Goal: Transaction & Acquisition: Purchase product/service

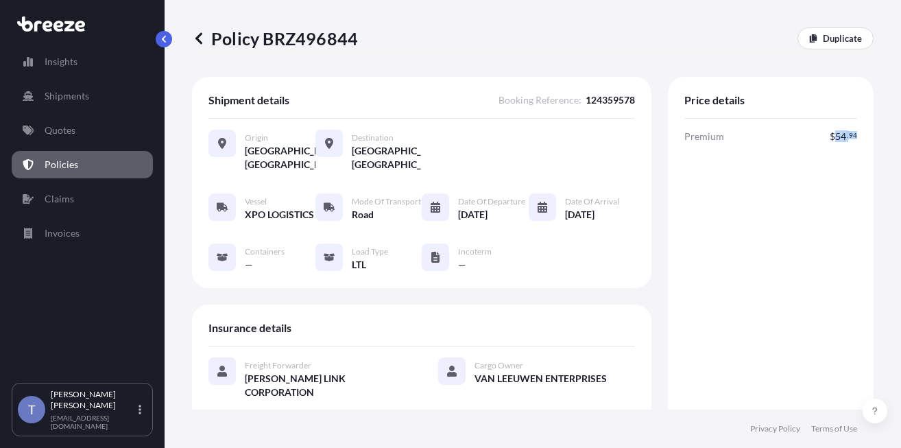
scroll to position [559, 0]
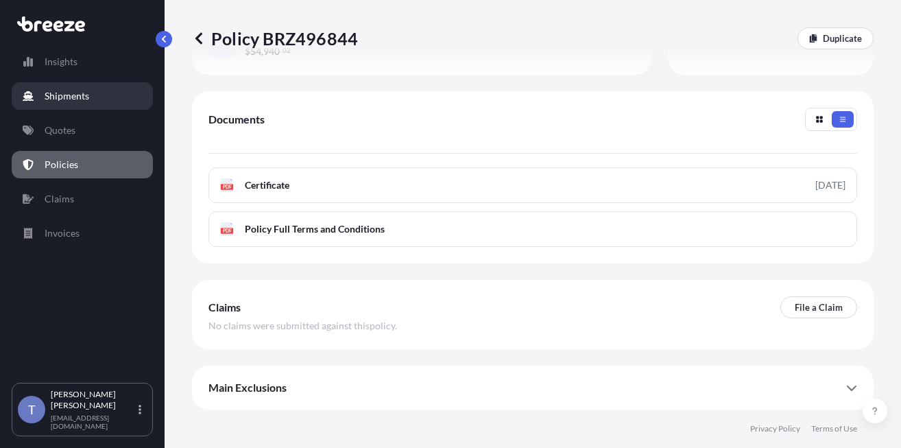
click at [89, 102] on p "Shipments" at bounding box center [67, 96] width 45 height 14
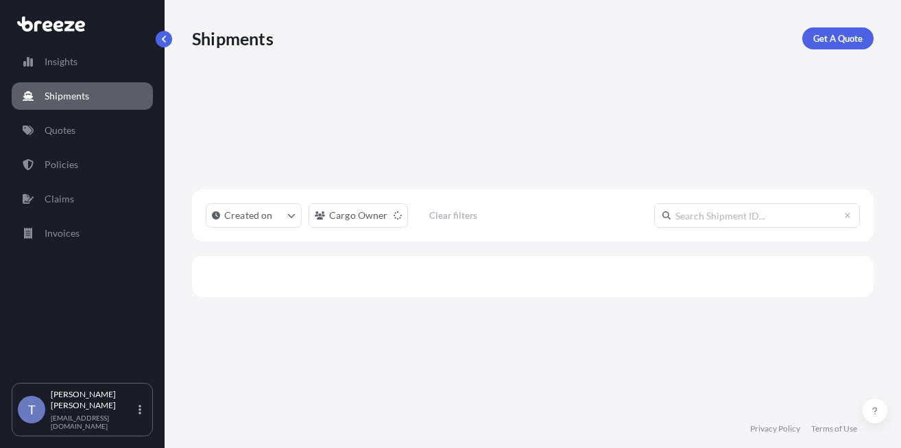
scroll to position [242, 664]
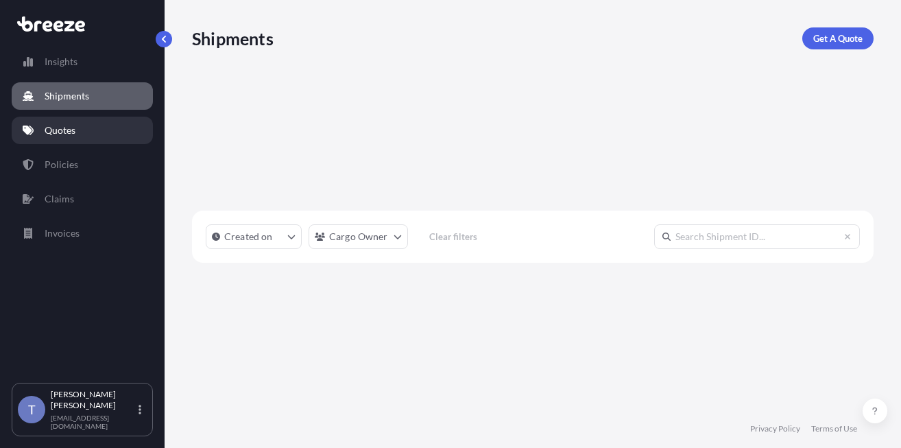
click at [93, 131] on link "Quotes" at bounding box center [82, 130] width 141 height 27
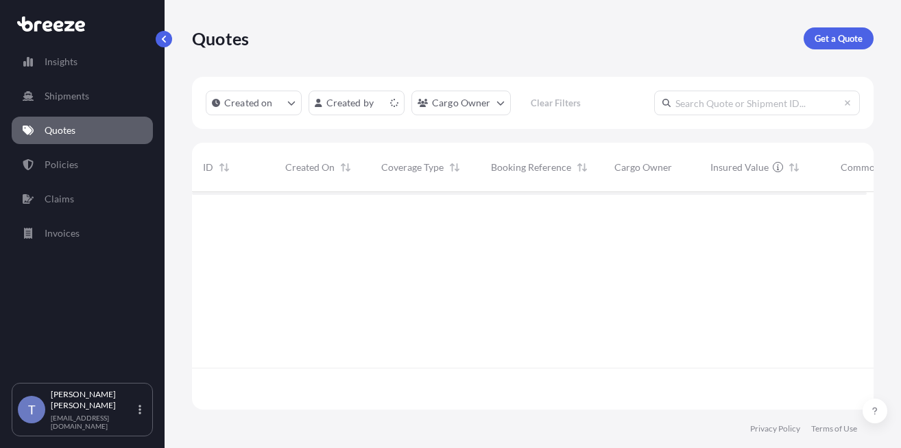
scroll to position [200, 664]
click at [847, 41] on p "Get a Quote" at bounding box center [839, 39] width 48 height 14
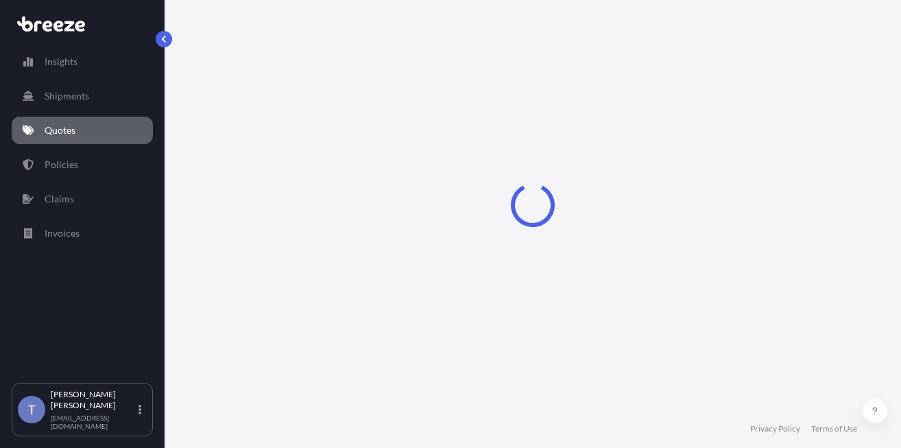
scroll to position [25, 0]
select select "Sea"
select select "1"
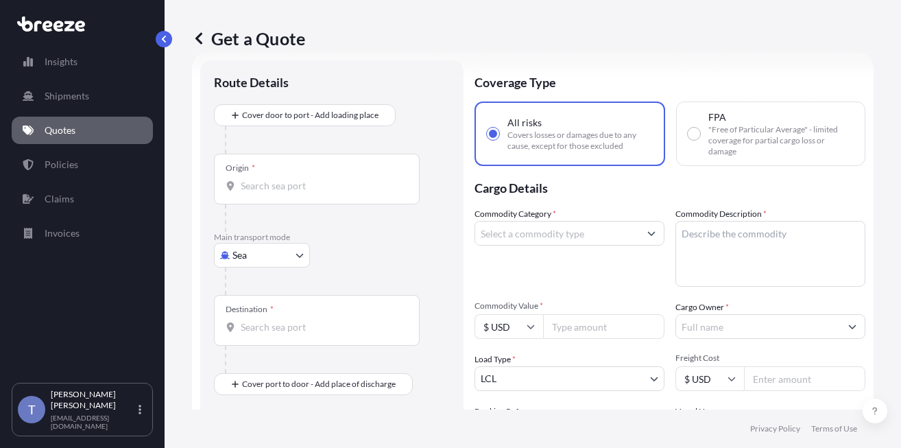
click at [275, 281] on body "Insights Shipments Quotes Policies Claims Invoices T [PERSON_NAME] [EMAIL_ADDRE…" at bounding box center [450, 275] width 901 height 551
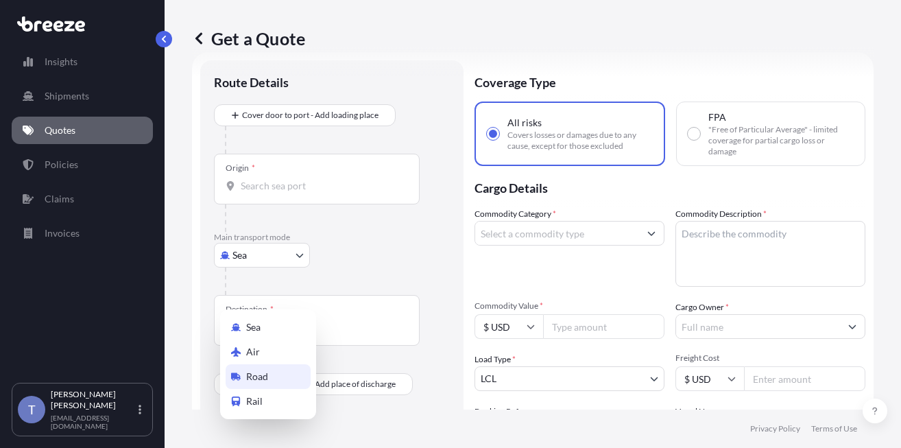
click at [274, 381] on div "Road" at bounding box center [268, 376] width 85 height 25
select select "Road"
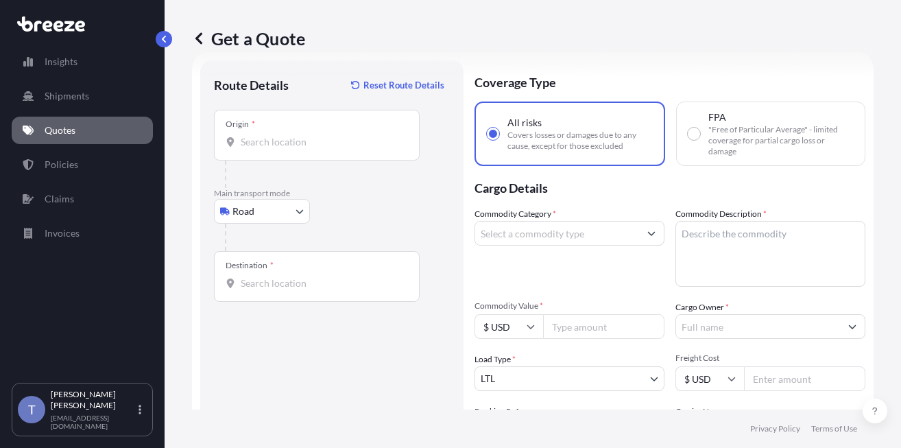
click at [395, 160] on div "Origin *" at bounding box center [317, 135] width 206 height 51
click at [395, 149] on input "Origin *" at bounding box center [322, 142] width 162 height 14
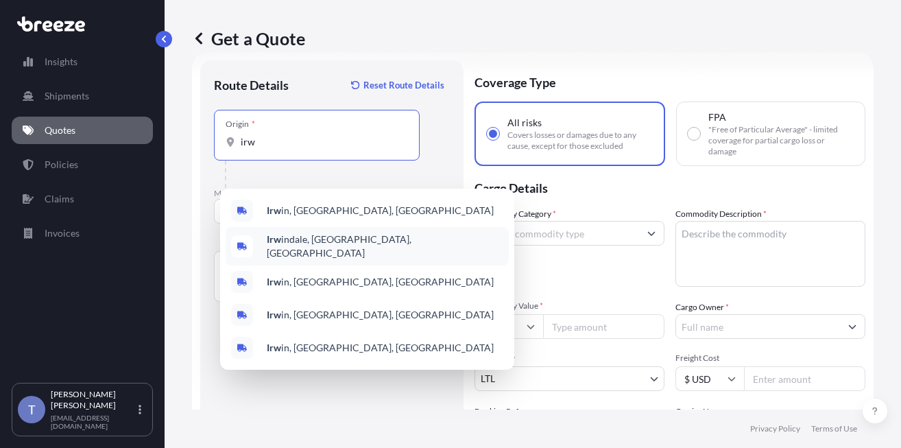
click at [342, 251] on span "Irw indale, [GEOGRAPHIC_DATA], [GEOGRAPHIC_DATA]" at bounding box center [385, 245] width 237 height 27
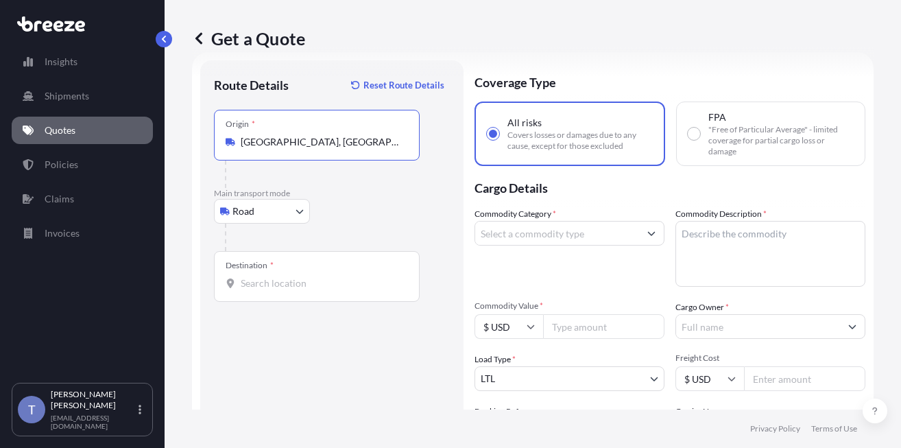
type input "[GEOGRAPHIC_DATA], [GEOGRAPHIC_DATA], [GEOGRAPHIC_DATA]"
click at [326, 302] on div "Destination *" at bounding box center [317, 276] width 206 height 51
click at [326, 290] on input "Destination *" at bounding box center [322, 283] width 162 height 14
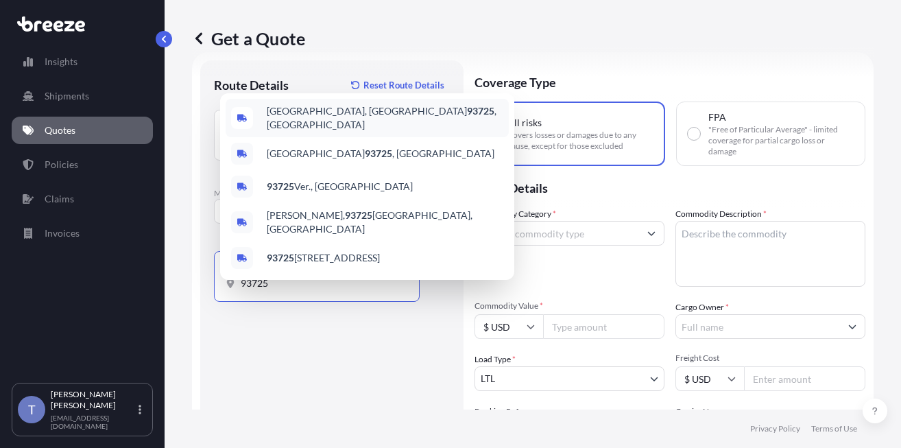
click at [367, 105] on span "[GEOGRAPHIC_DATA], [GEOGRAPHIC_DATA] 93725 , [GEOGRAPHIC_DATA]" at bounding box center [385, 117] width 237 height 27
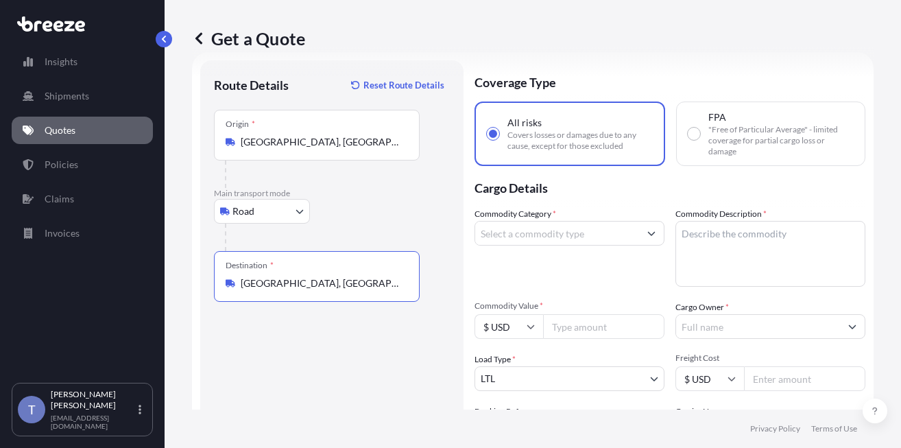
type input "[GEOGRAPHIC_DATA], [GEOGRAPHIC_DATA] 93725, [GEOGRAPHIC_DATA]"
click at [873, 234] on div "Get a Quote Route Details Reset Route Details Place of loading Road Road Rail O…" at bounding box center [533, 204] width 736 height 409
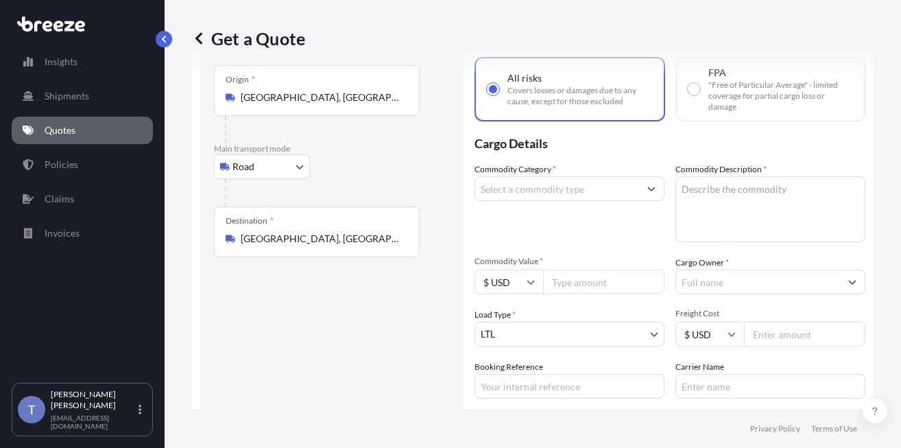
scroll to position [93, 0]
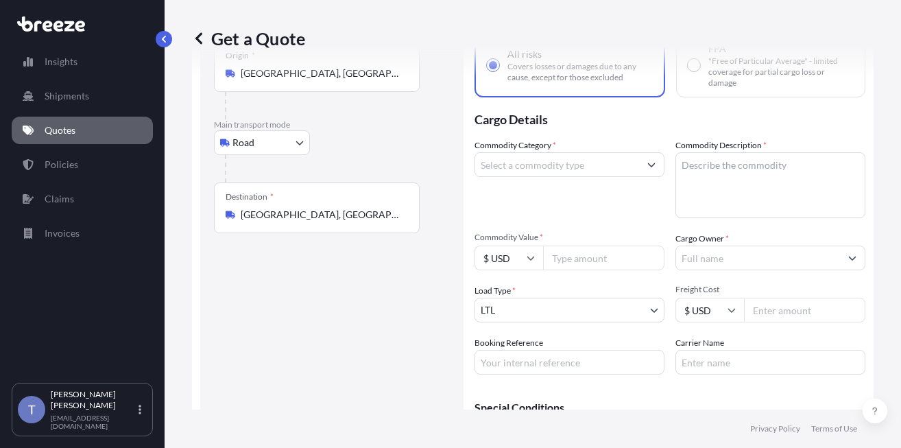
click at [643, 270] on input "Commodity Value *" at bounding box center [603, 257] width 121 height 25
paste input "3246.04"
type input "3246.04"
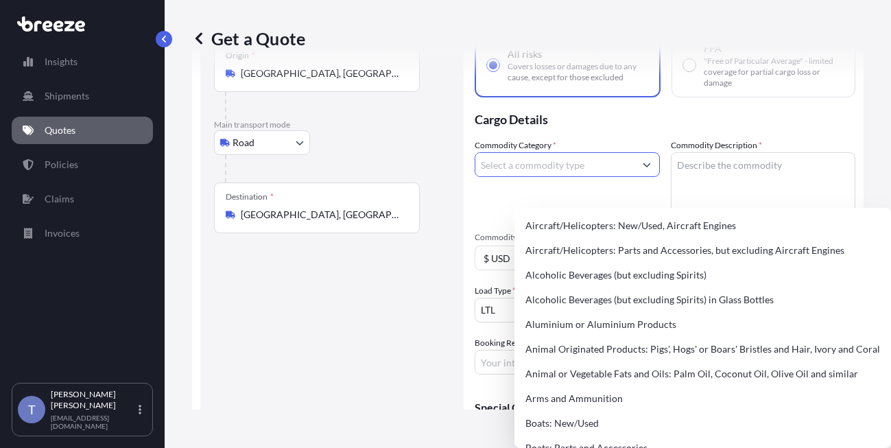
click at [599, 177] on input "Commodity Category *" at bounding box center [554, 164] width 159 height 25
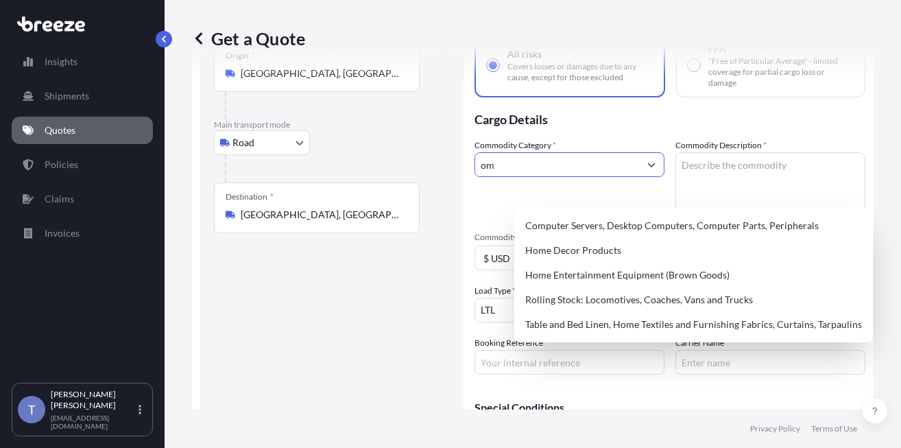
type input "o"
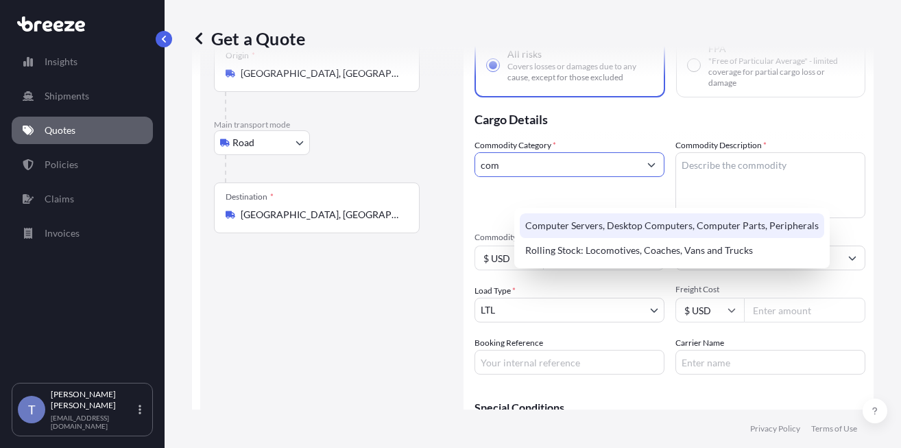
click at [625, 224] on div "Computer Servers, Desktop Computers, Computer Parts, Peripherals" at bounding box center [672, 225] width 304 height 25
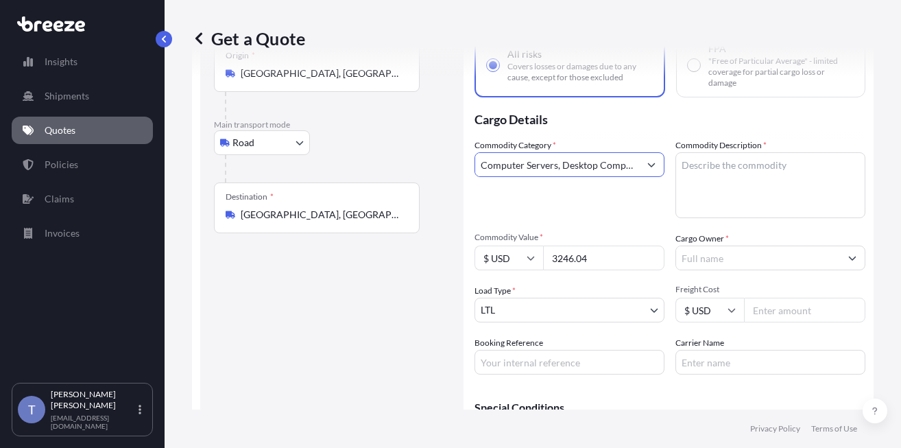
type input "Computer Servers, Desktop Computers, Computer Parts, Peripherals"
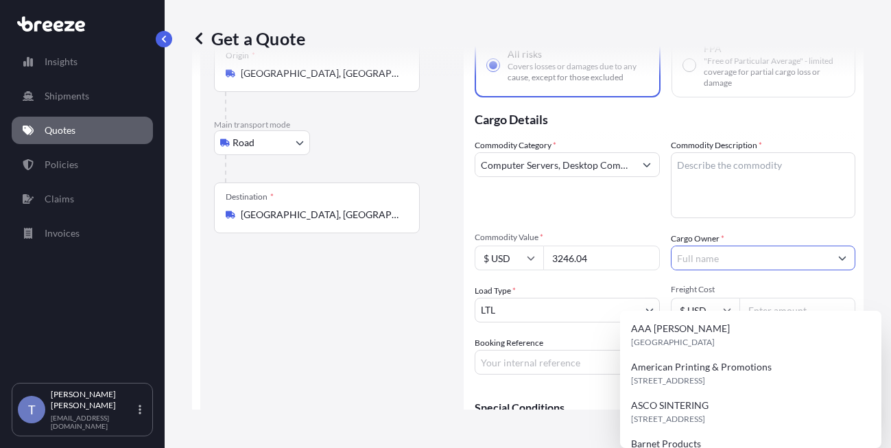
click at [719, 270] on input "Cargo Owner *" at bounding box center [750, 257] width 159 height 25
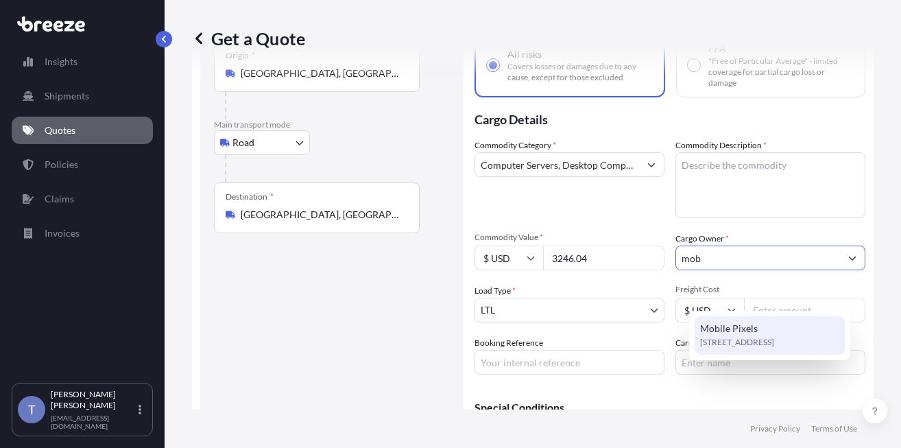
click at [732, 335] on span "Mobile Pixels" at bounding box center [729, 329] width 58 height 14
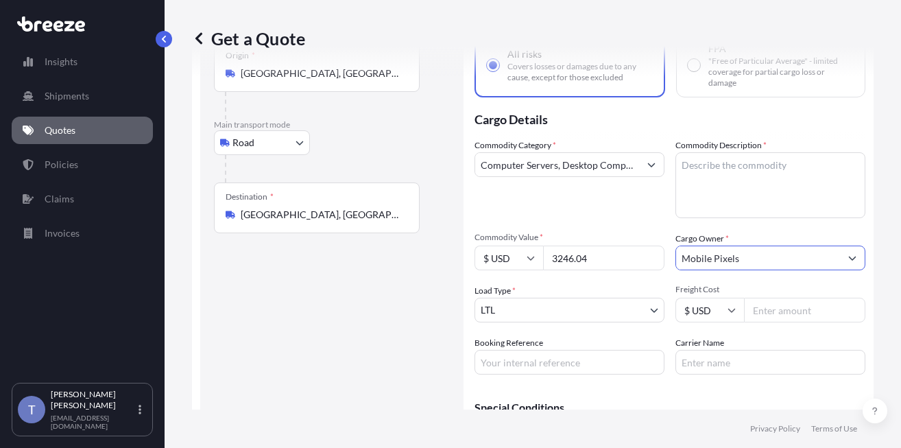
type input "Mobile Pixels"
click at [763, 194] on textarea "Commodity Description *" at bounding box center [770, 185] width 190 height 66
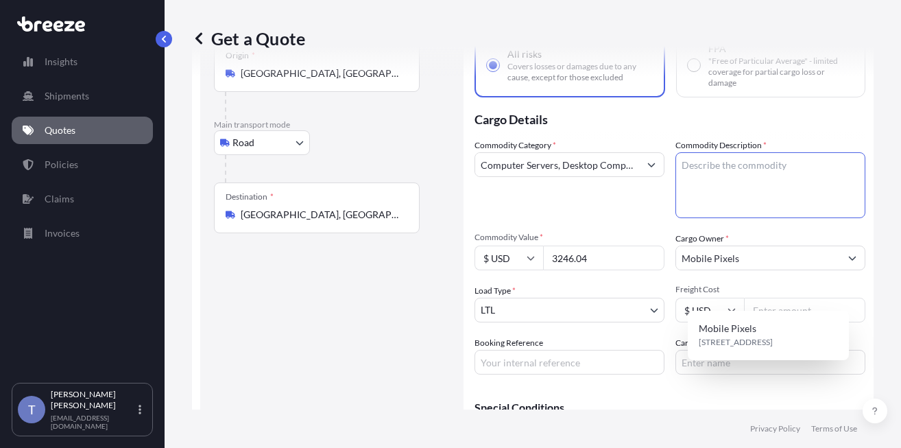
paste textarea "Extended Laptop Monitor"
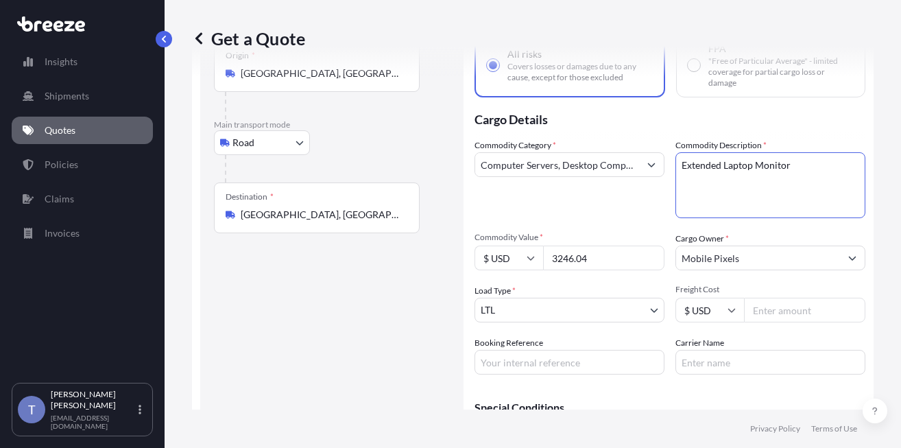
type textarea "Extended Laptop Monitor"
click at [767, 138] on p "Cargo Details" at bounding box center [669, 117] width 391 height 41
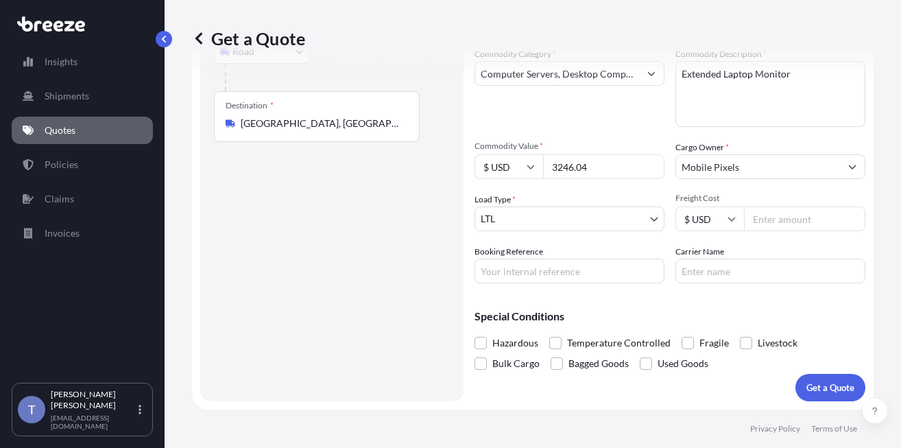
scroll to position [245, 0]
click at [706, 258] on input "Carrier Name" at bounding box center [770, 270] width 190 height 25
click at [627, 311] on p "Special Conditions" at bounding box center [669, 316] width 391 height 11
click at [716, 333] on div "Hazardous Temperature Controlled Fragile Livestock Bulk Cargo Bagged Goods Used…" at bounding box center [669, 353] width 391 height 41
click at [694, 337] on span at bounding box center [688, 343] width 12 height 12
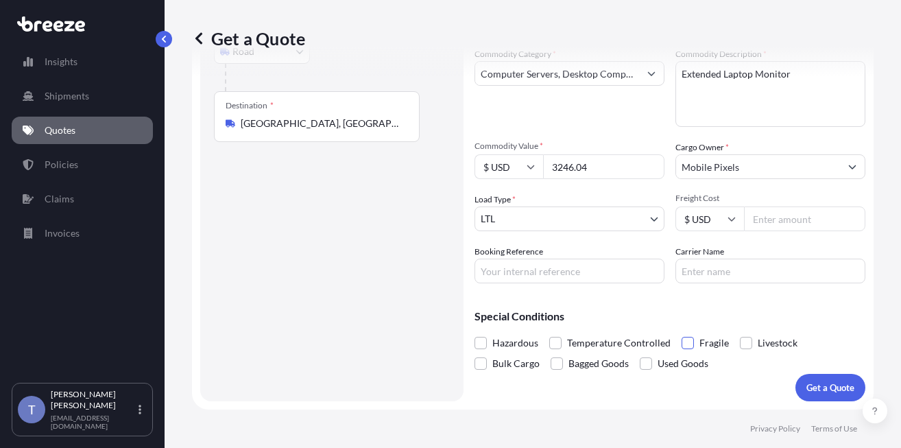
click at [682, 333] on input "Fragile" at bounding box center [682, 333] width 0 height 0
click at [795, 258] on input "Carrier Name" at bounding box center [770, 270] width 190 height 25
type input "[PERSON_NAME]"
click at [795, 206] on input "Freight Cost" at bounding box center [804, 218] width 121 height 25
type input "199"
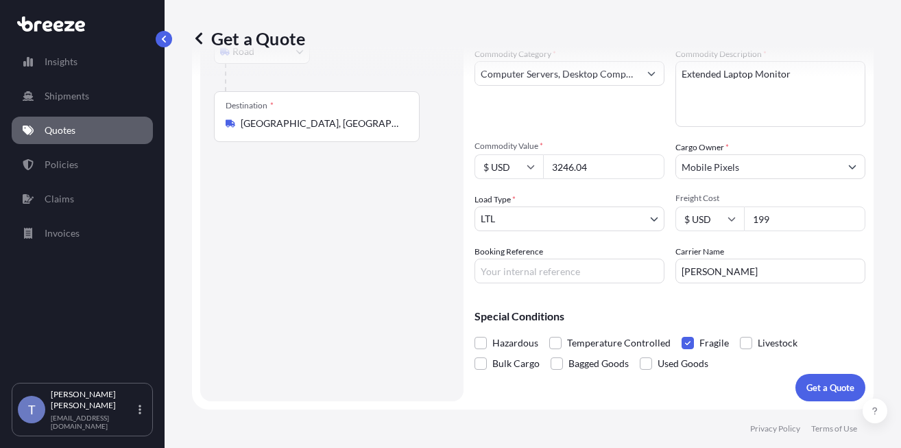
click at [568, 258] on input "Booking Reference" at bounding box center [569, 270] width 190 height 25
type input "124374702"
click at [784, 206] on input "199" at bounding box center [804, 218] width 121 height 25
type input "1"
click at [770, 206] on input "135.00" at bounding box center [804, 218] width 121 height 25
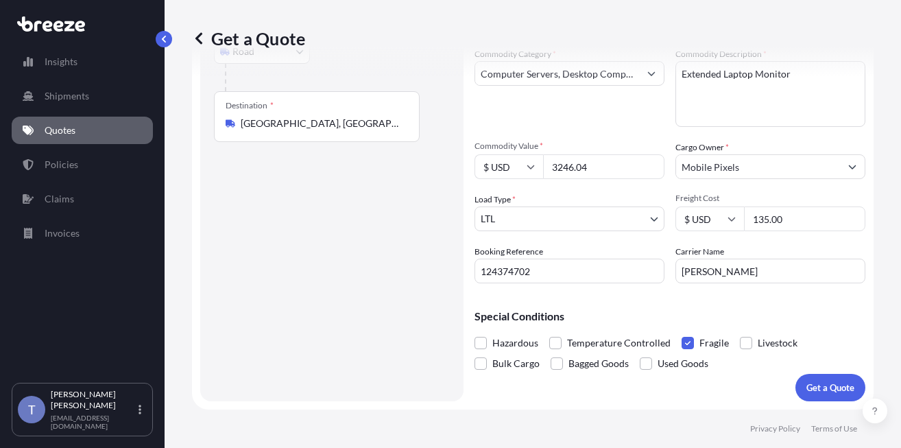
click at [770, 206] on input "135.00" at bounding box center [804, 218] width 121 height 25
type input "225.00"
click at [816, 374] on button "Get a Quote" at bounding box center [830, 387] width 70 height 27
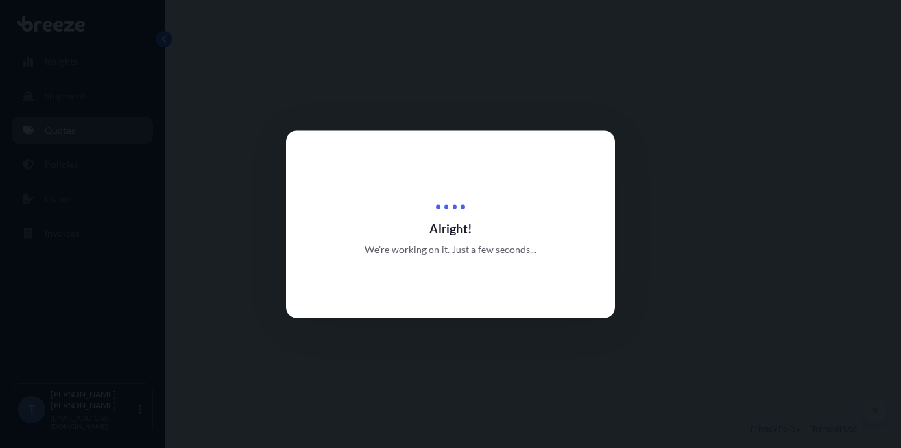
select select "Road"
select select "1"
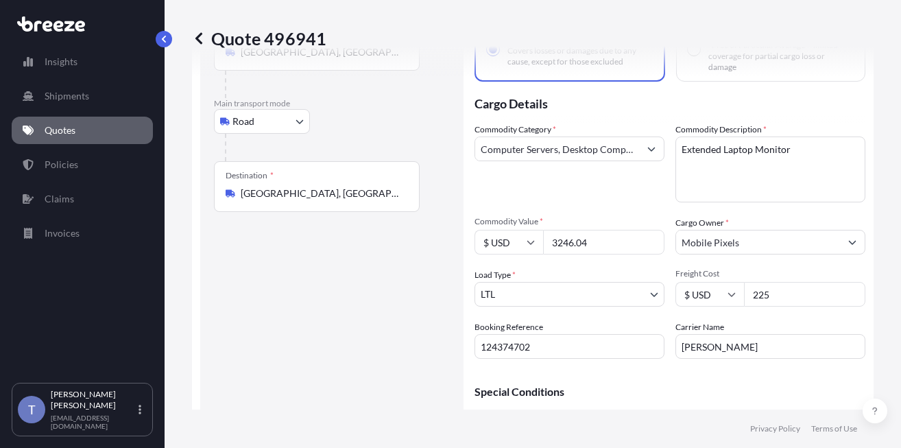
scroll to position [108, 0]
drag, startPoint x: 603, startPoint y: 275, endPoint x: 593, endPoint y: 275, distance: 10.3
click at [593, 256] on input "3246.04" at bounding box center [603, 243] width 121 height 25
click at [449, 34] on div "Quote 496941" at bounding box center [533, 38] width 682 height 22
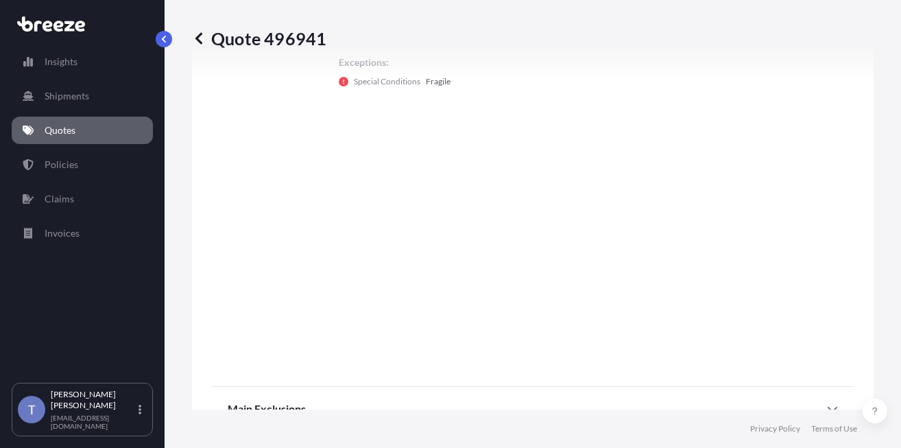
scroll to position [860, 0]
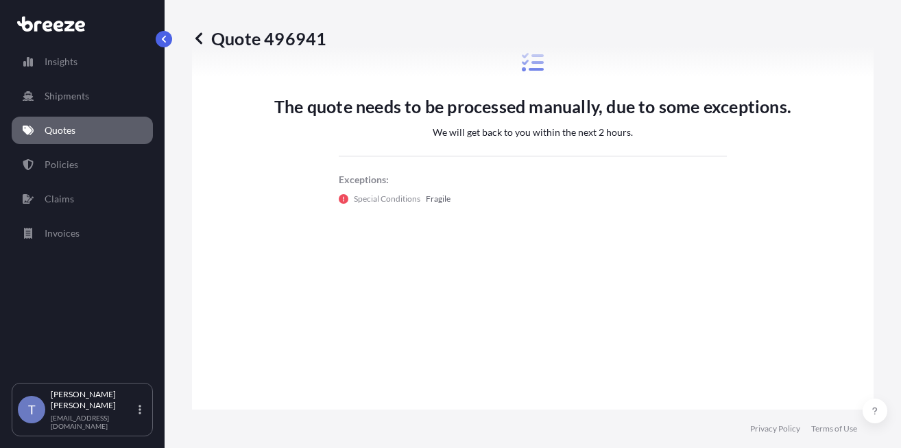
click at [69, 137] on p "Quotes" at bounding box center [60, 130] width 31 height 14
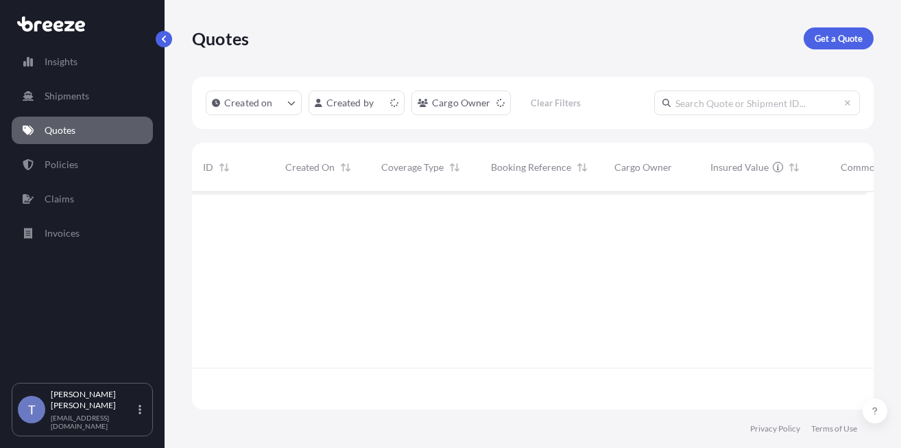
scroll to position [200, 664]
click at [834, 43] on p "Get a Quote" at bounding box center [839, 39] width 48 height 14
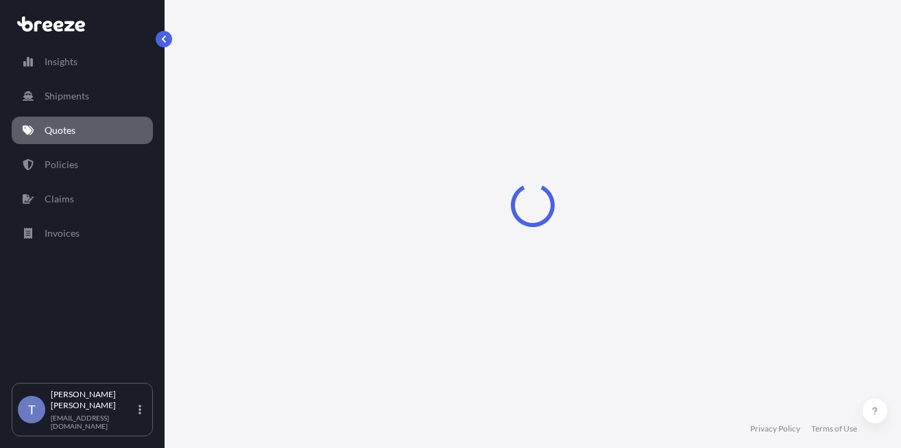
select select "Sea"
select select "1"
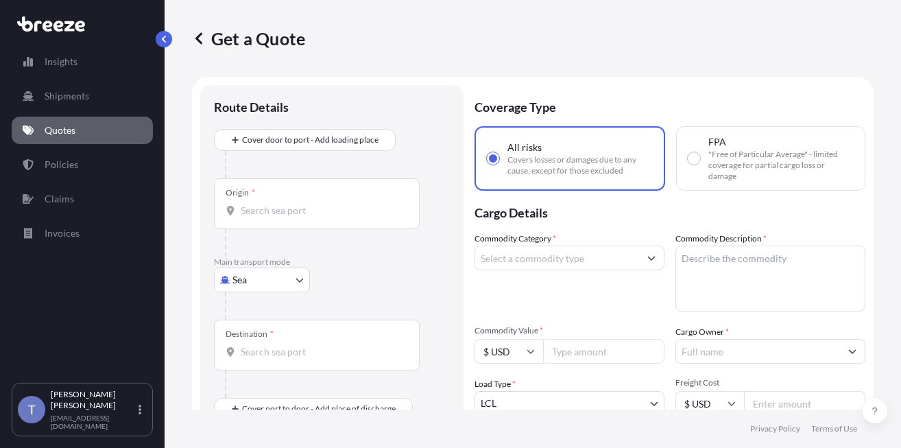
scroll to position [25, 0]
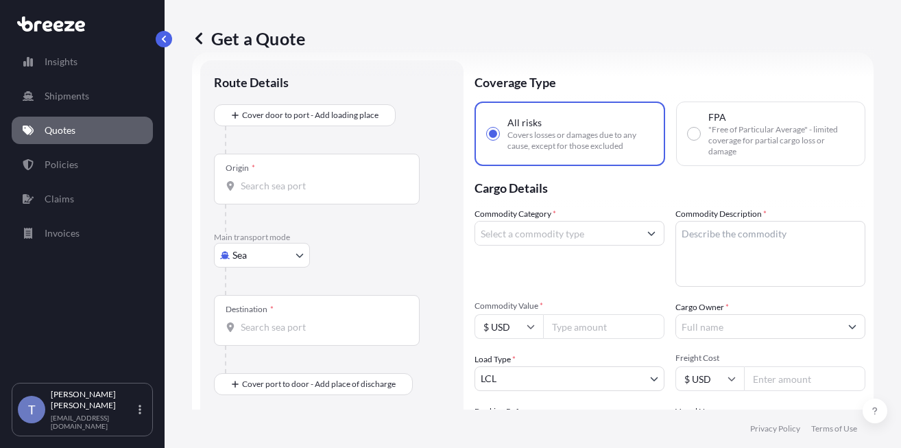
click at [263, 299] on body "Insights Shipments Quotes Policies Claims Invoices T [PERSON_NAME] [EMAIL_ADDRE…" at bounding box center [450, 275] width 901 height 551
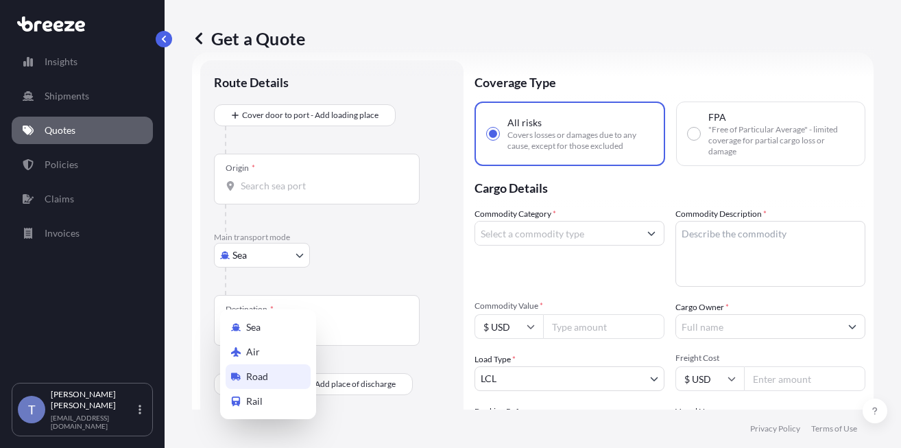
click at [272, 379] on div "Road" at bounding box center [268, 376] width 85 height 25
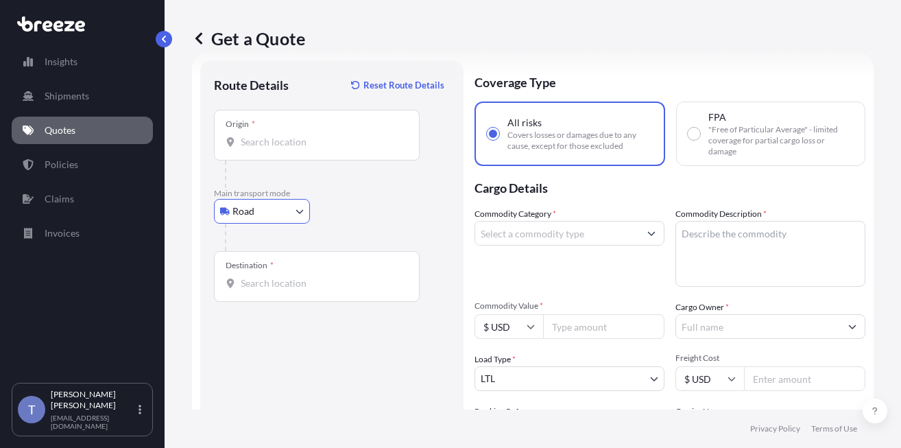
click at [362, 149] on input "Origin *" at bounding box center [322, 142] width 162 height 14
click at [382, 151] on div "Origin * 91016" at bounding box center [317, 135] width 206 height 51
click at [382, 149] on input "91016" at bounding box center [322, 142] width 162 height 14
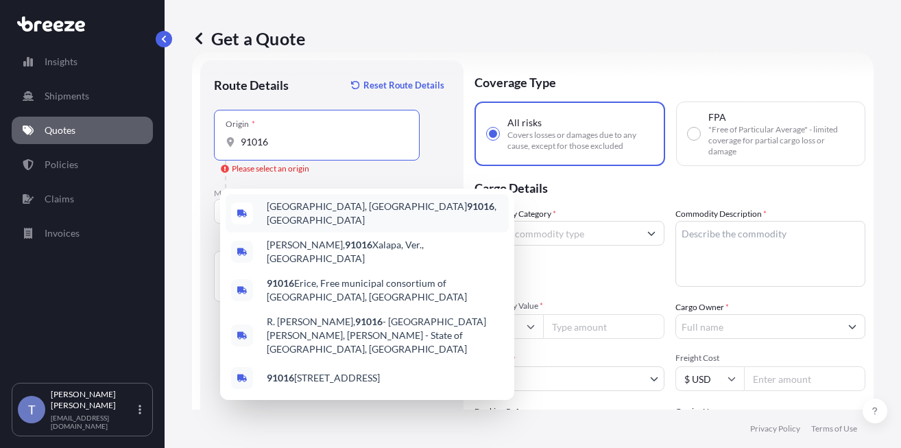
type input "[GEOGRAPHIC_DATA], [GEOGRAPHIC_DATA]"
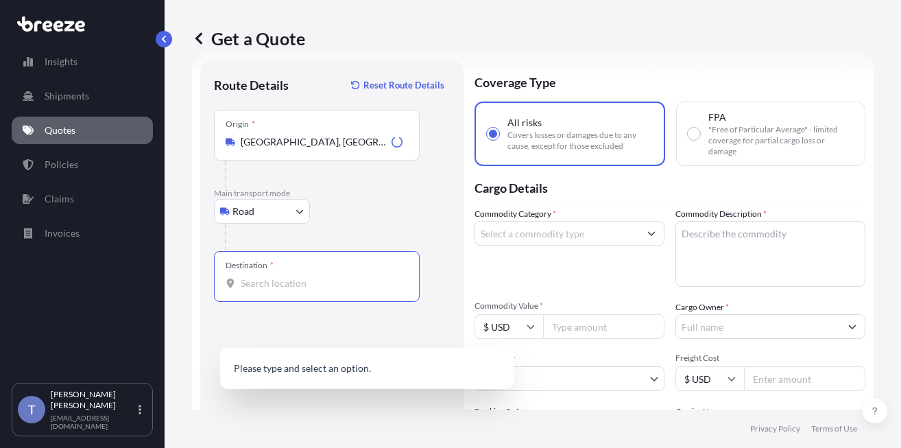
click at [302, 290] on input "Destination *" at bounding box center [322, 283] width 162 height 14
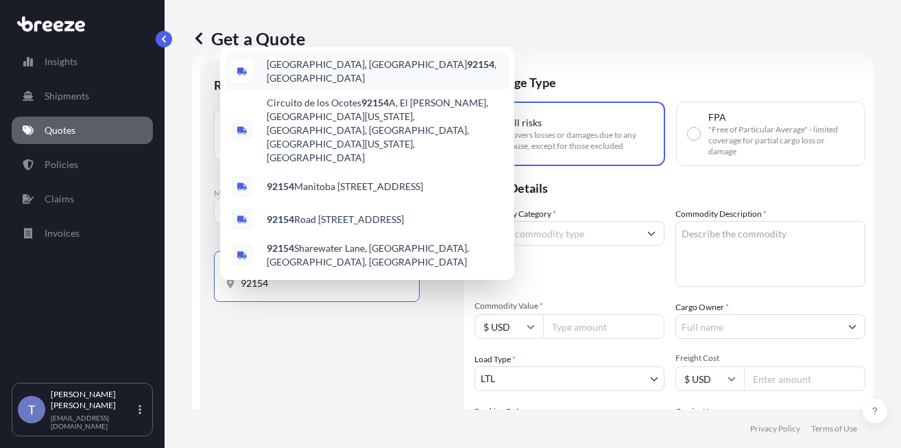
click at [309, 85] on span "[GEOGRAPHIC_DATA] , [GEOGRAPHIC_DATA]" at bounding box center [385, 71] width 237 height 27
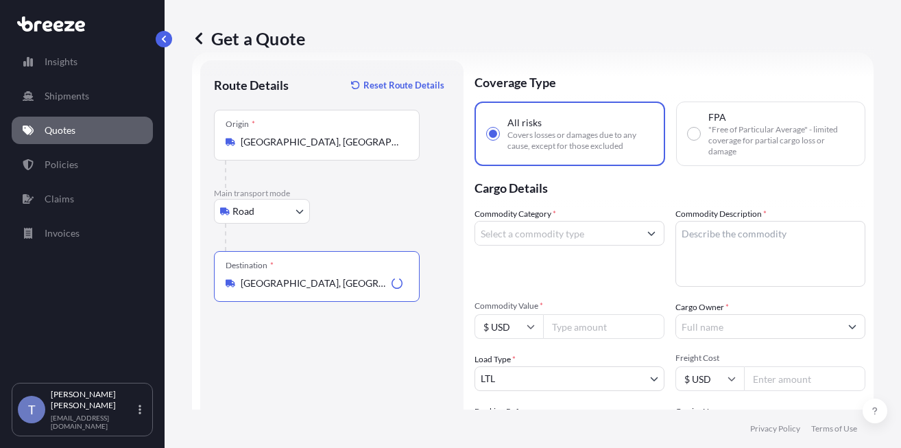
type input "[GEOGRAPHIC_DATA], [GEOGRAPHIC_DATA]"
click at [579, 245] on input "Commodity Category *" at bounding box center [557, 233] width 164 height 25
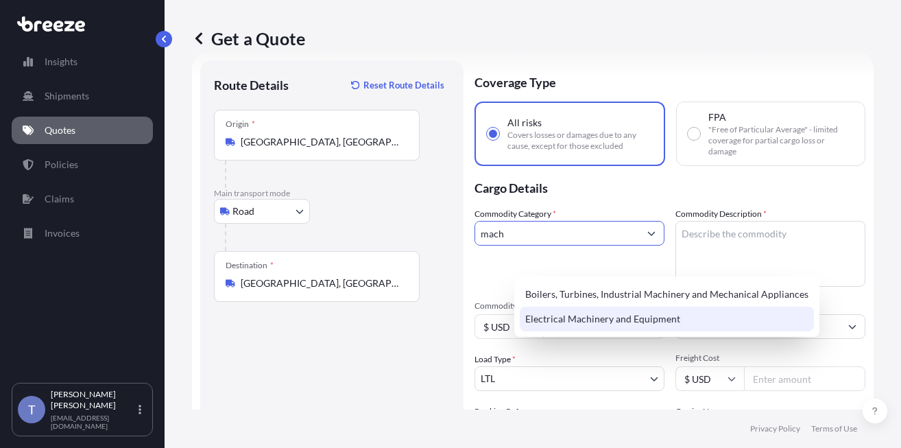
click at [576, 313] on div "Electrical Machinery and Equipment" at bounding box center [667, 318] width 294 height 25
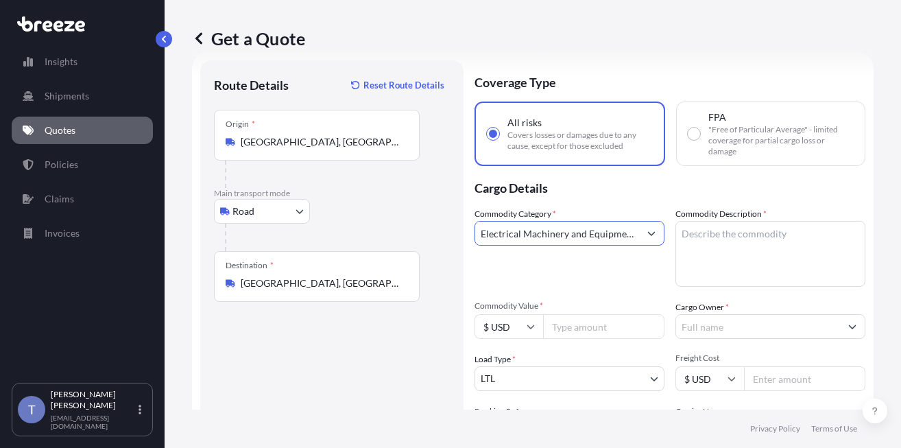
type input "Electrical Machinery and Equipment"
drag, startPoint x: 745, startPoint y: 58, endPoint x: 746, endPoint y: 49, distance: 9.7
click at [746, 52] on div "Get a Quote" at bounding box center [533, 38] width 682 height 77
click at [393, 49] on div "Get a Quote" at bounding box center [533, 38] width 682 height 22
click at [705, 287] on textarea "Commodity Description *" at bounding box center [770, 254] width 190 height 66
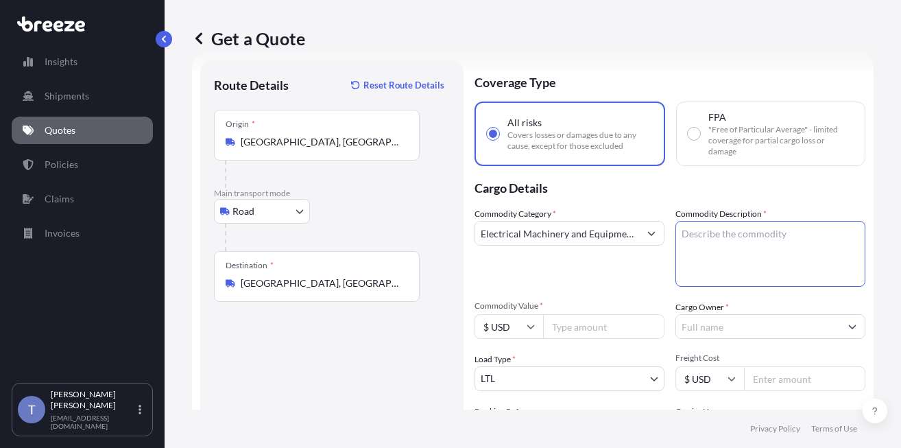
paste textarea "Machine BM"
type textarea "Machine BM"
click at [605, 287] on div "Commodity Category * Electrical Machinery and Equipment" at bounding box center [569, 247] width 190 height 80
click at [599, 339] on input "Commodity Value *" at bounding box center [603, 326] width 121 height 25
paste input "41000"
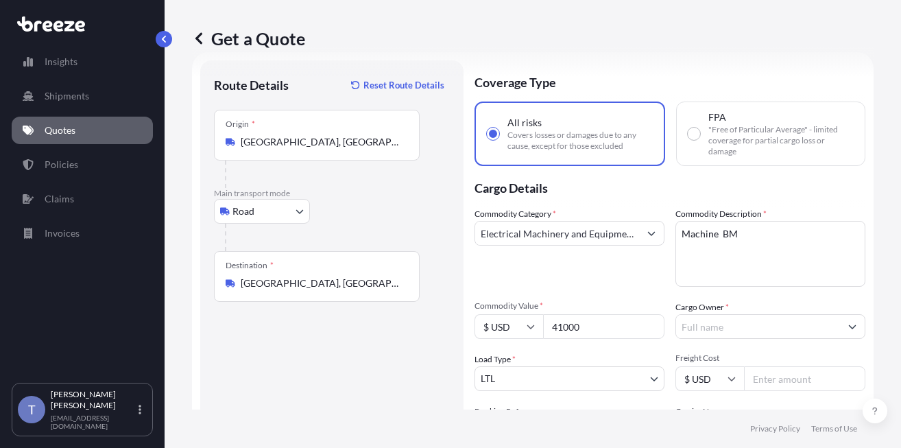
type input "41000"
click at [586, 319] on div "Commodity Category * Electrical Machinery and Equipment Commodity Description *…" at bounding box center [669, 325] width 391 height 236
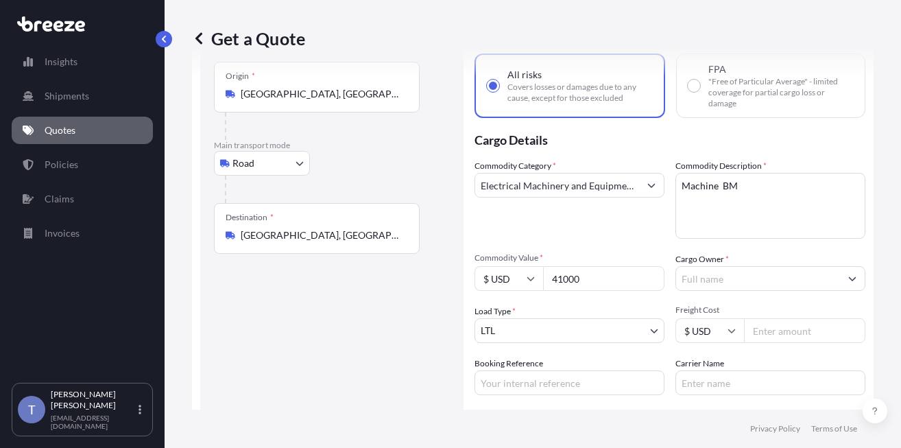
scroll to position [93, 0]
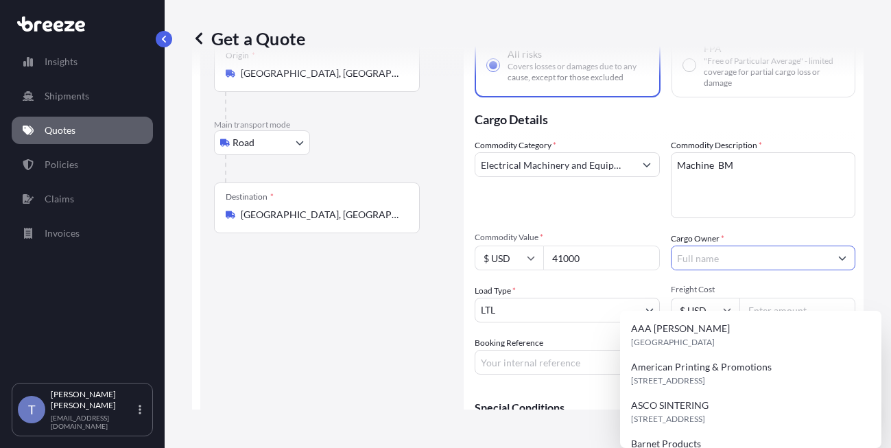
click at [723, 270] on input "Cargo Owner *" at bounding box center [750, 257] width 159 height 25
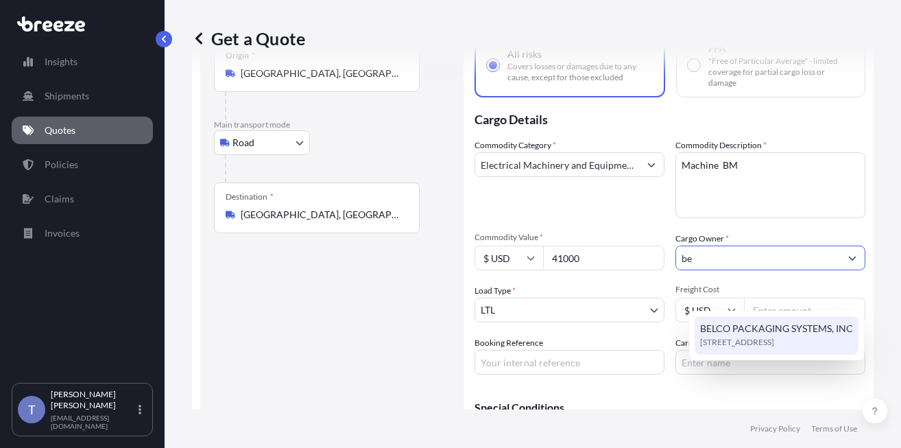
click at [726, 329] on span "BELCO PACKAGING SYSTEMS, INC" at bounding box center [776, 329] width 153 height 14
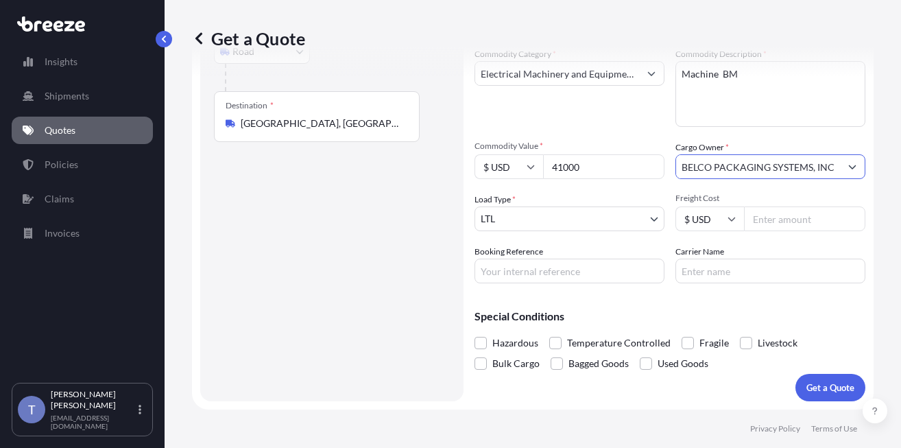
scroll to position [230, 0]
type input "BELCO PACKAGING SYSTEMS, INC"
click at [723, 265] on input "Carrier Name" at bounding box center [770, 270] width 190 height 25
type input "GLOVALINK"
drag, startPoint x: 732, startPoint y: 310, endPoint x: 738, endPoint y: 267, distance: 43.5
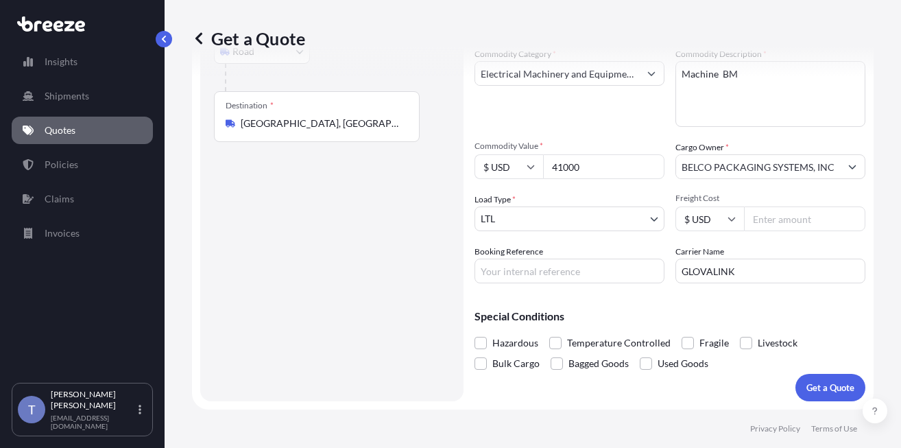
click at [732, 309] on div "Special Conditions Hazardous Temperature Controlled Fragile Livestock Bulk Carg…" at bounding box center [669, 334] width 391 height 80
click at [562, 272] on input "Booking Reference" at bounding box center [569, 270] width 190 height 25
type input "124374795"
click at [671, 298] on div "Special Conditions Hazardous Temperature Controlled Fragile Livestock Bulk Carg…" at bounding box center [669, 334] width 391 height 80
click at [487, 367] on span at bounding box center [480, 363] width 12 height 12
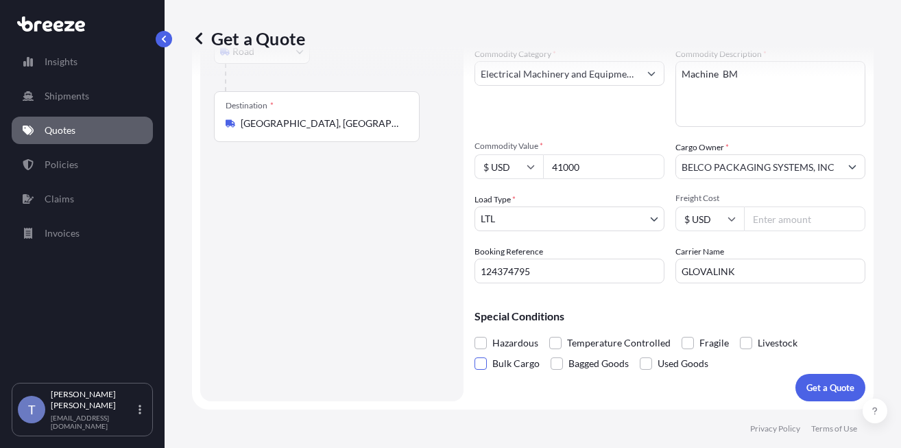
click at [474, 353] on input "Bulk Cargo" at bounding box center [474, 353] width 0 height 0
click at [694, 346] on span at bounding box center [688, 343] width 12 height 12
click at [682, 333] on input "Fragile" at bounding box center [682, 333] width 0 height 0
click at [773, 217] on input "Freight Cost" at bounding box center [804, 218] width 121 height 25
type input "155.00"
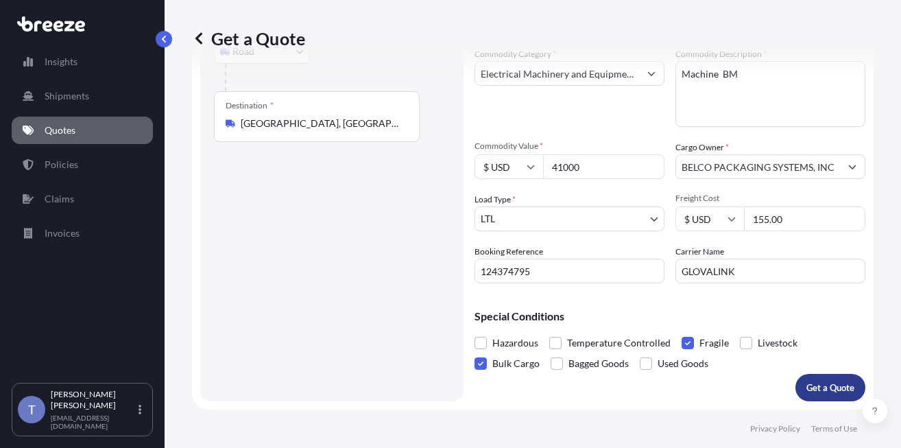
click at [813, 383] on button "Get a Quote" at bounding box center [830, 387] width 70 height 27
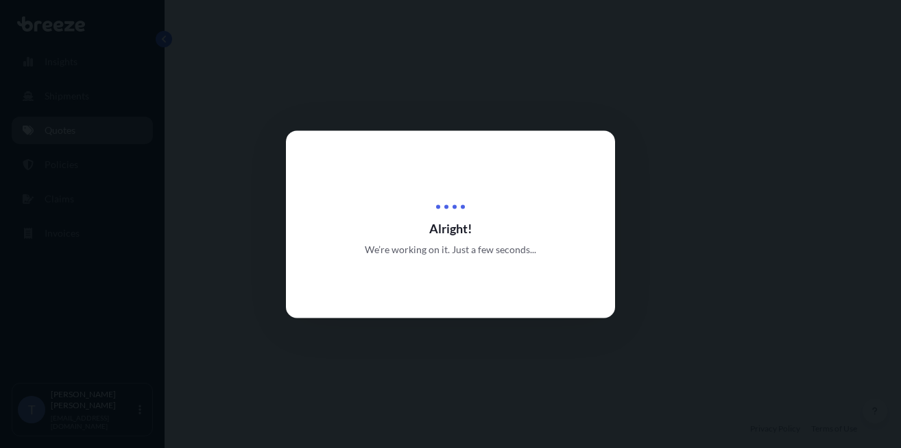
select select "Road"
select select "1"
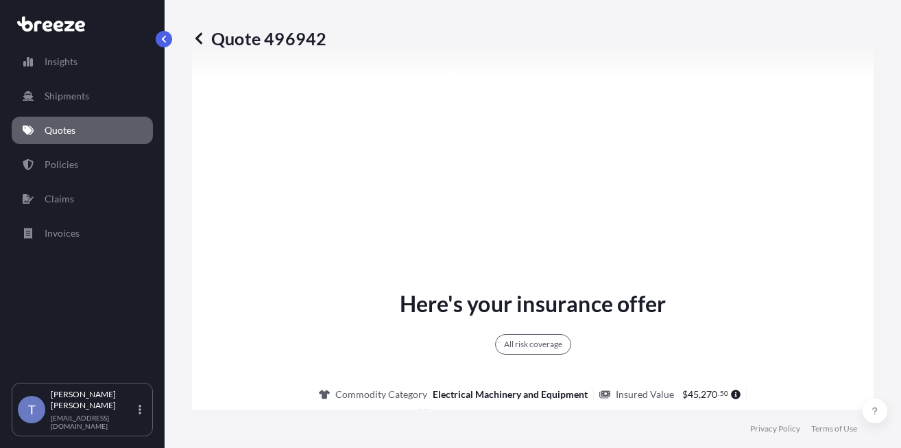
scroll to position [588, 0]
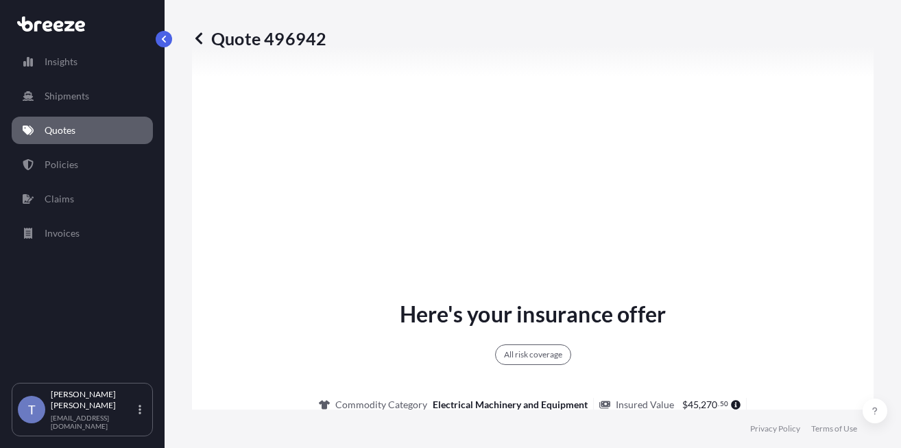
click at [101, 137] on link "Quotes" at bounding box center [82, 130] width 141 height 27
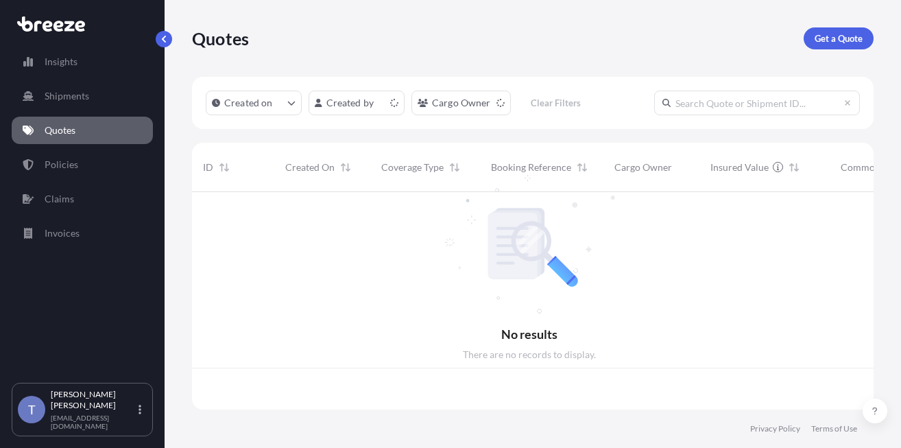
scroll to position [200, 664]
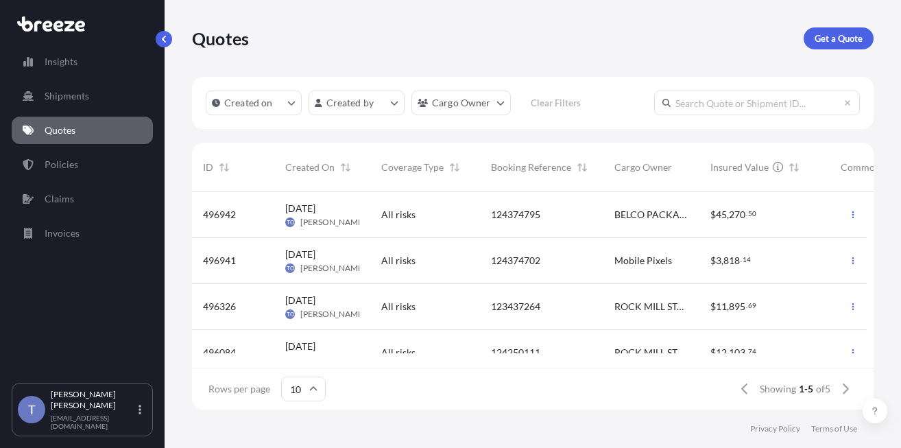
click at [568, 221] on div "124374795" at bounding box center [541, 215] width 101 height 14
select select "Road"
select select "1"
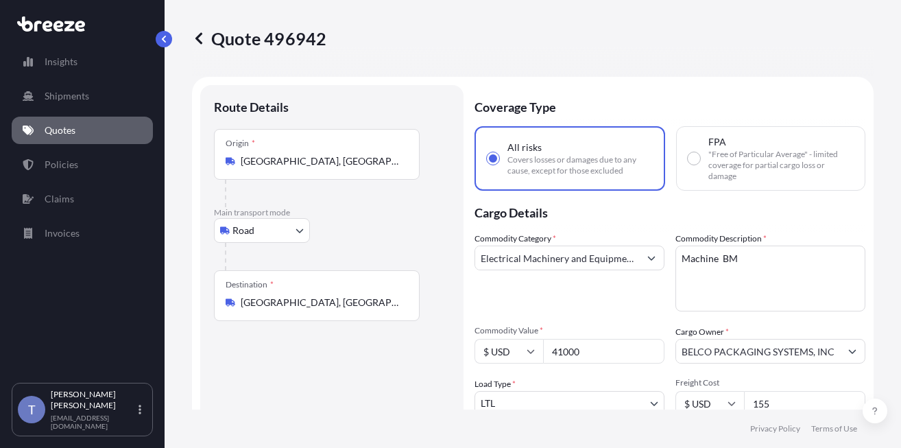
click at [101, 143] on link "Quotes" at bounding box center [82, 130] width 141 height 27
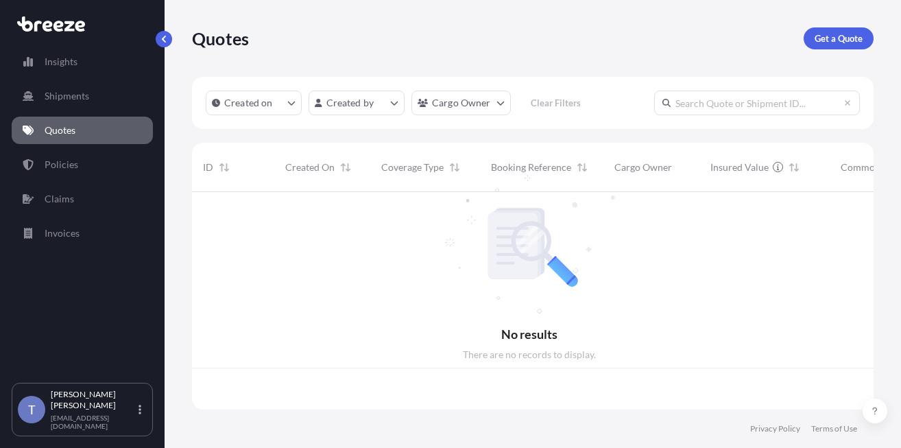
scroll to position [200, 664]
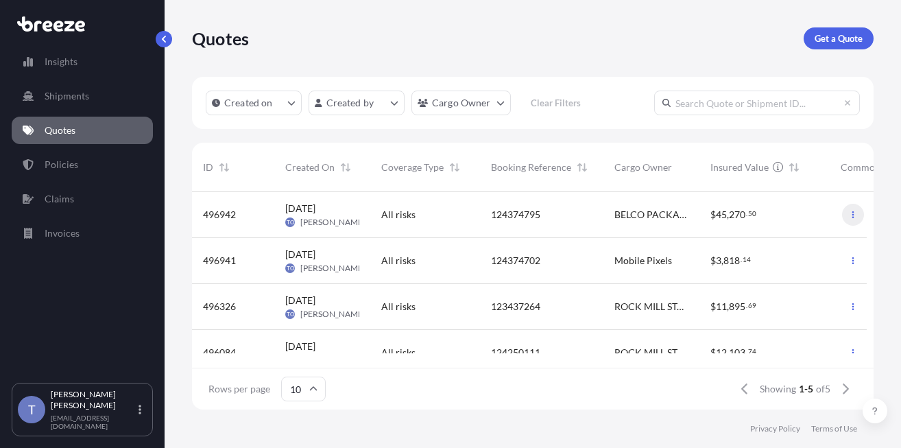
click at [849, 219] on icon "button" at bounding box center [853, 214] width 8 height 8
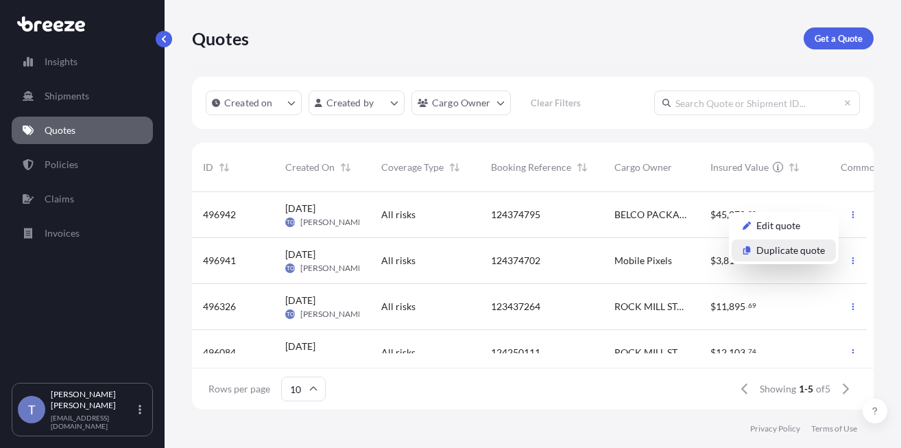
click at [787, 257] on p "Duplicate quote" at bounding box center [790, 250] width 69 height 14
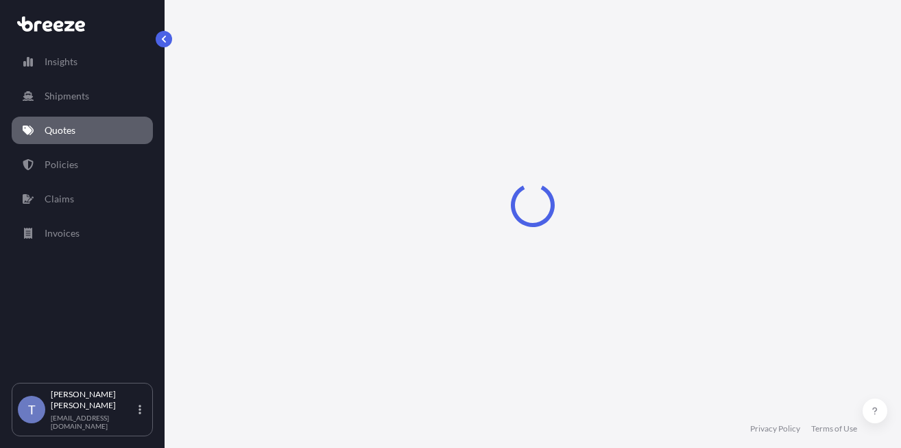
scroll to position [25, 0]
select select "Road"
select select "1"
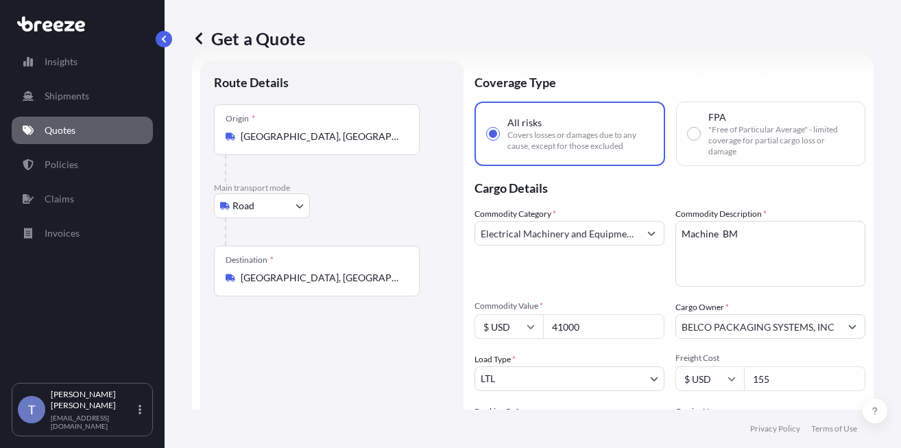
click at [722, 253] on textarea "Machine BM" at bounding box center [770, 254] width 190 height 66
paste textarea "1-PKG Machine BM 3025"
type textarea "1-PKG Machine BM 3025"
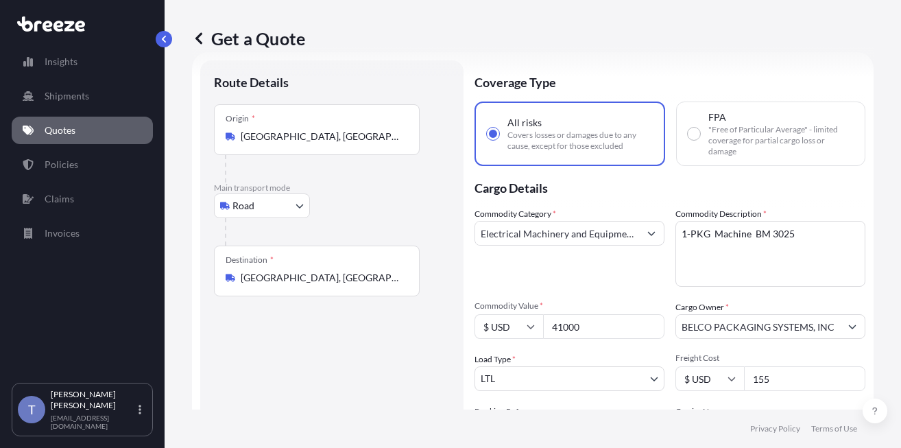
click at [664, 287] on div "Commodity Category * Electrical Machinery and Equipment" at bounding box center [569, 247] width 190 height 80
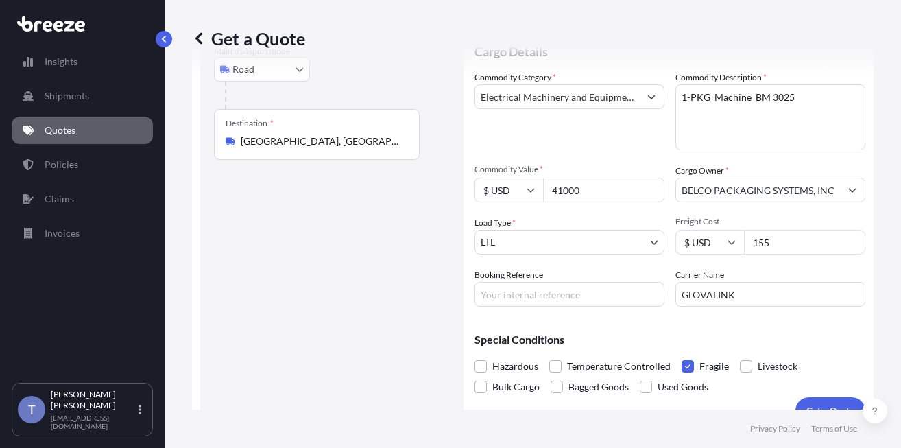
scroll to position [162, 0]
click at [730, 396] on div "Special Conditions Hazardous Temperature Controlled Fragile Livestock Bulk Carg…" at bounding box center [669, 357] width 391 height 80
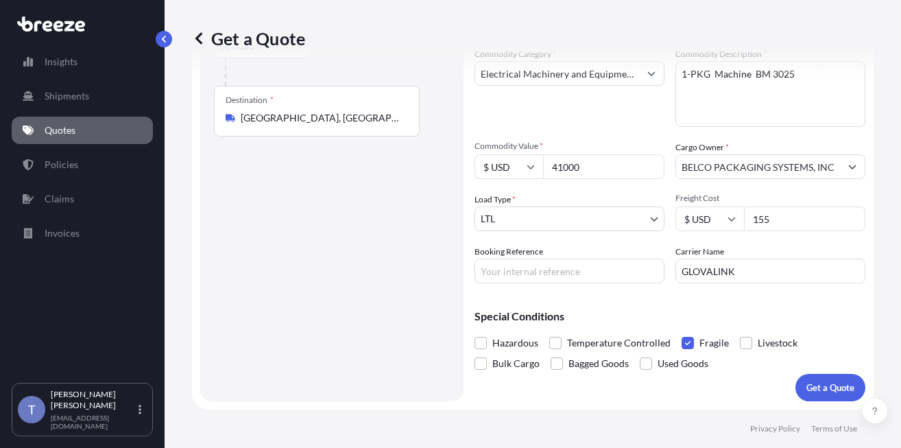
scroll to position [245, 0]
click at [487, 357] on span at bounding box center [480, 363] width 12 height 12
click at [474, 353] on input "Bulk Cargo" at bounding box center [474, 353] width 0 height 0
click at [555, 258] on input "Booking Reference" at bounding box center [569, 270] width 190 height 25
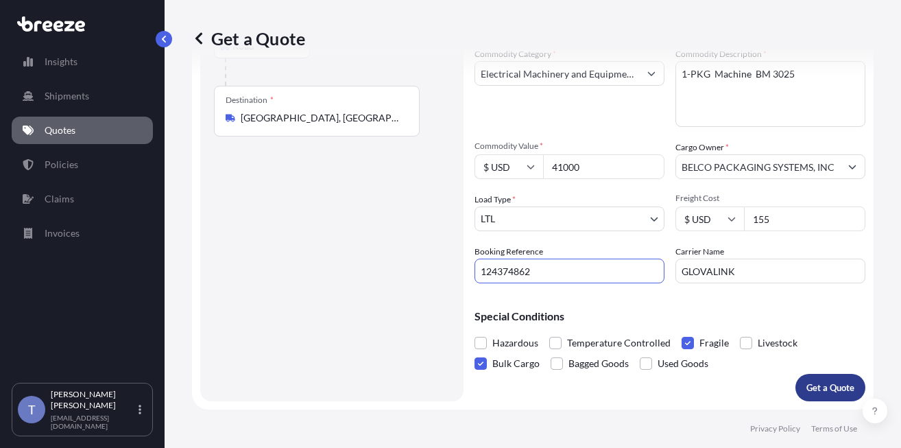
type input "124374862"
click at [818, 381] on p "Get a Quote" at bounding box center [830, 388] width 48 height 14
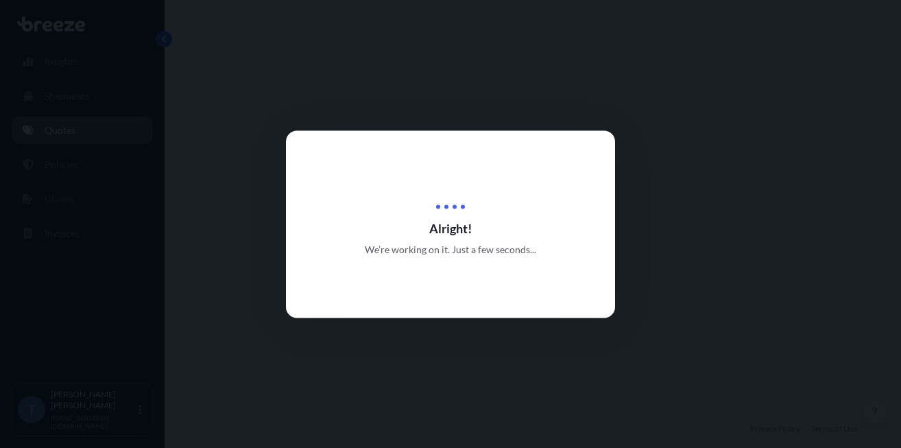
select select "Road"
select select "1"
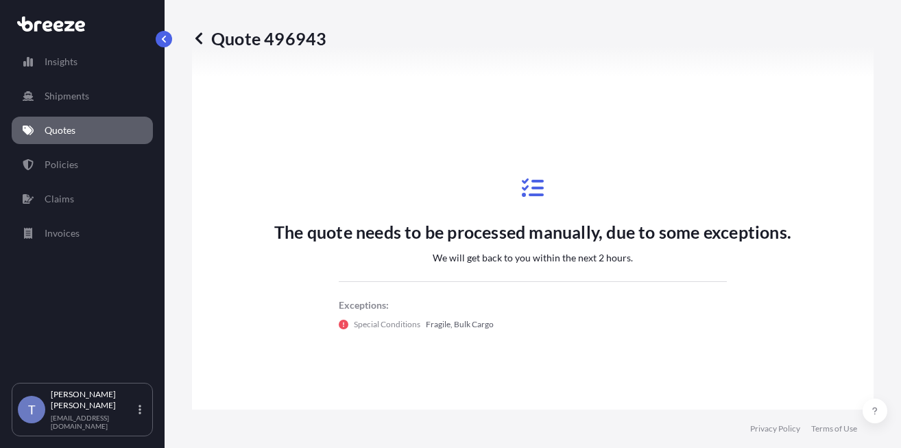
scroll to position [930, 0]
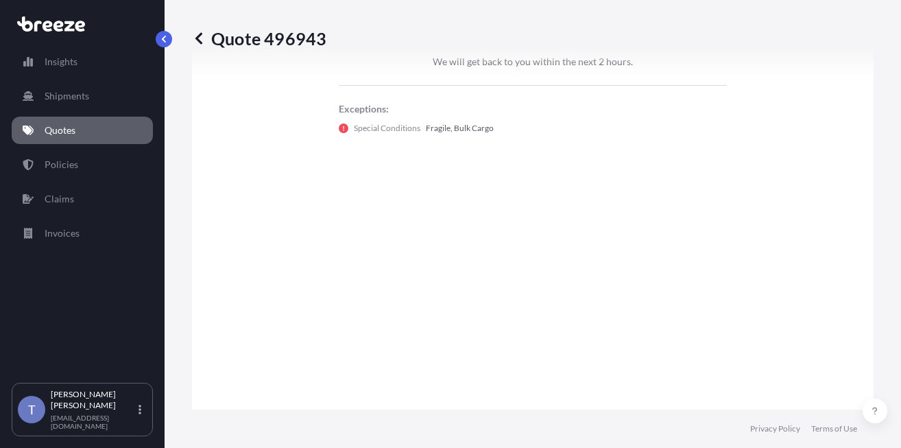
click at [86, 131] on link "Quotes" at bounding box center [82, 130] width 141 height 27
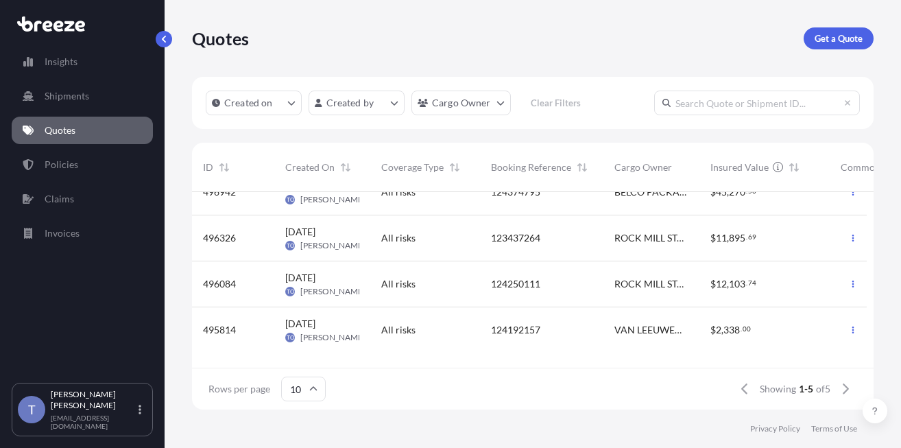
scroll to position [79, 0]
click at [843, 45] on p "Get a Quote" at bounding box center [839, 39] width 48 height 14
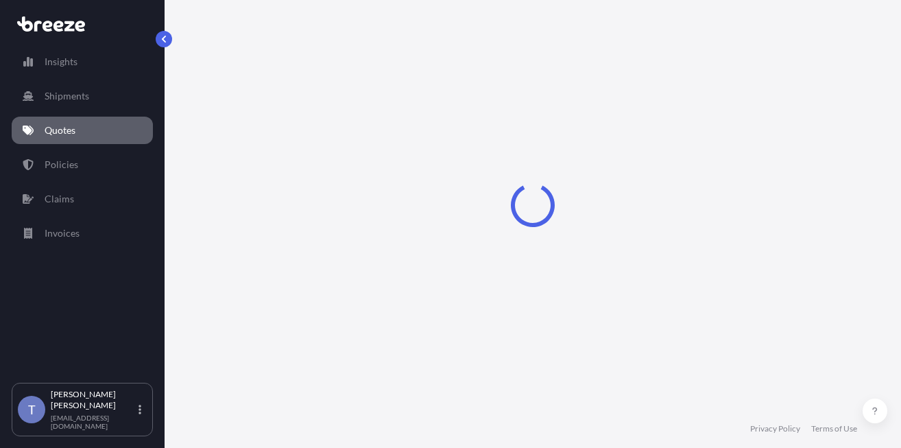
select select "Sea"
select select "1"
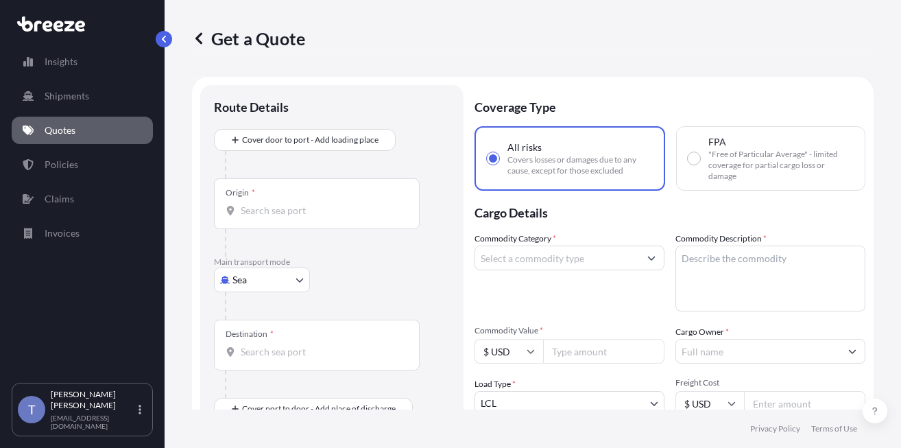
scroll to position [25, 0]
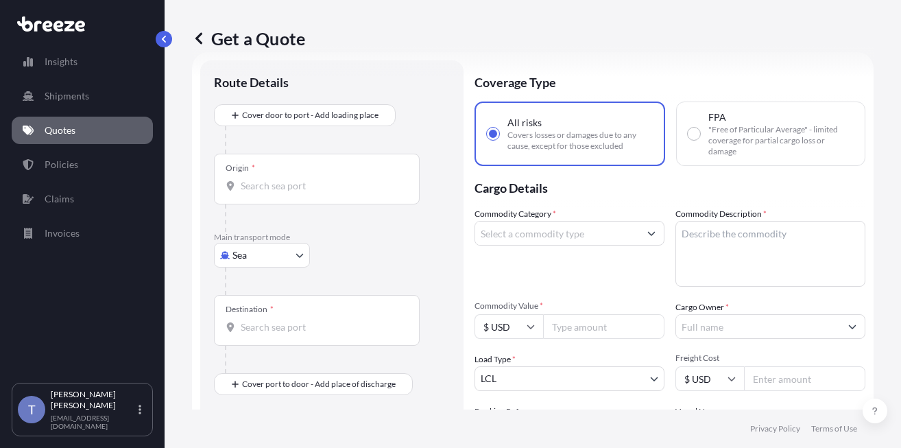
click at [291, 300] on body "Insights Shipments Quotes Policies Claims Invoices T [PERSON_NAME] [EMAIL_ADDRE…" at bounding box center [450, 275] width 901 height 551
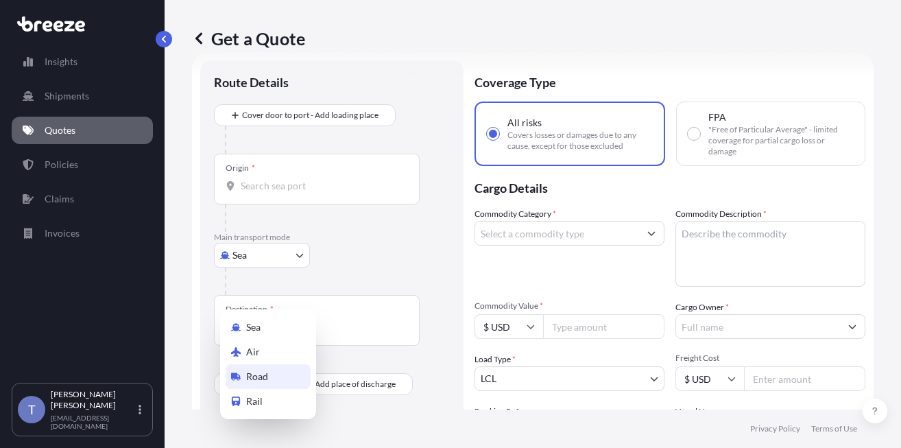
click at [278, 376] on div "Road" at bounding box center [268, 376] width 85 height 25
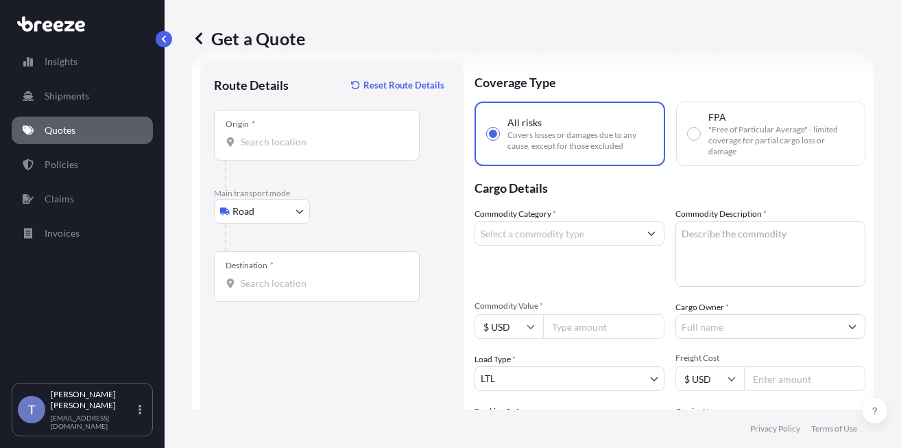
click at [342, 149] on input "Origin *" at bounding box center [322, 142] width 162 height 14
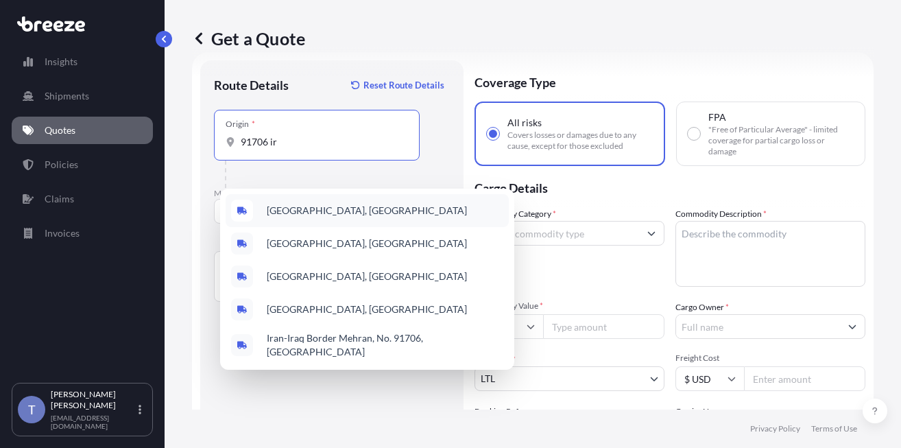
click at [350, 210] on span "[GEOGRAPHIC_DATA], [GEOGRAPHIC_DATA]" at bounding box center [367, 211] width 200 height 14
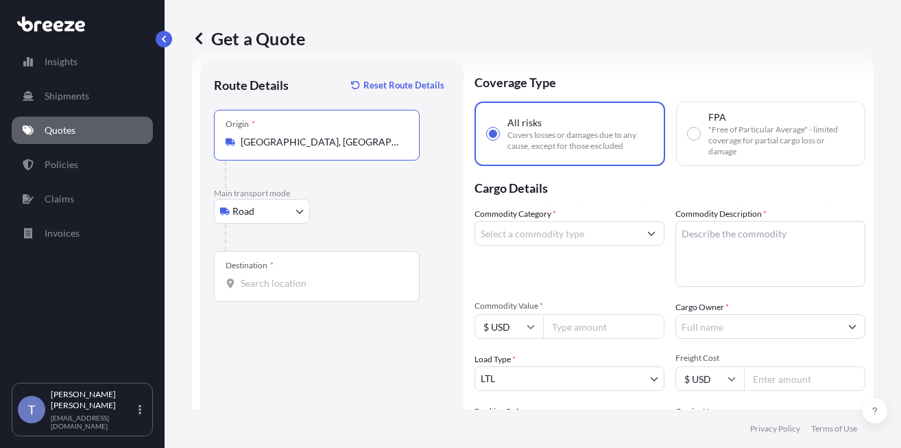
type input "[GEOGRAPHIC_DATA], [GEOGRAPHIC_DATA]"
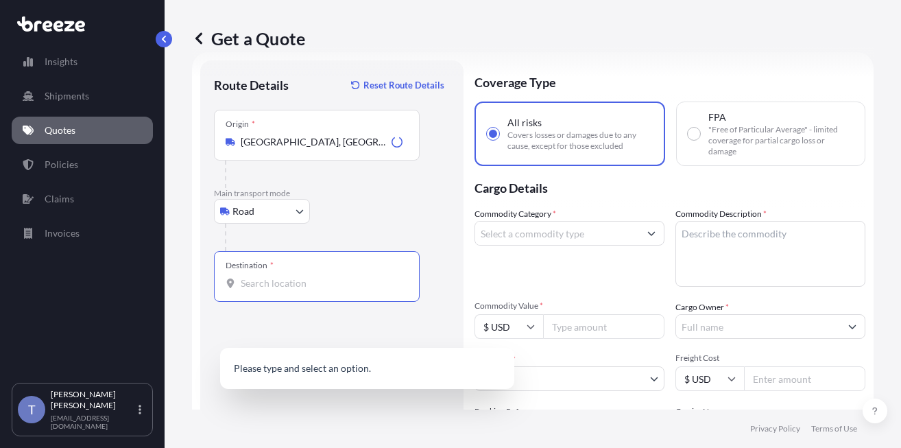
click at [331, 290] on input "Destination *" at bounding box center [322, 283] width 162 height 14
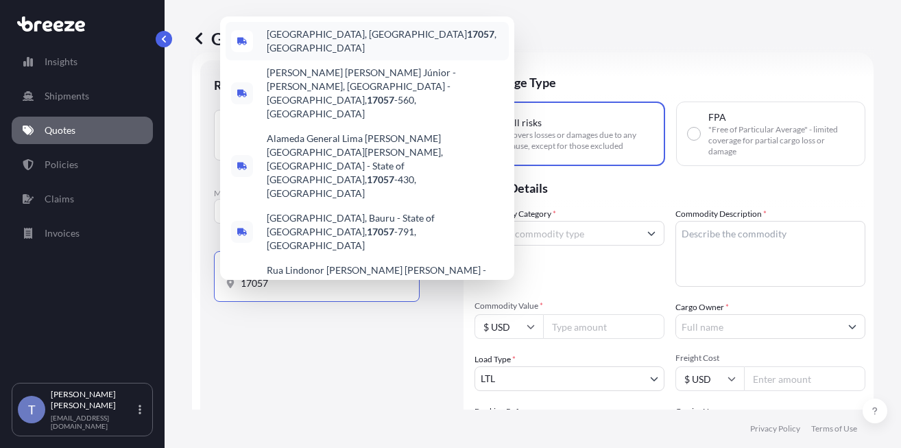
click at [339, 55] on span "[GEOGRAPHIC_DATA], [GEOGRAPHIC_DATA] , [GEOGRAPHIC_DATA]" at bounding box center [385, 40] width 237 height 27
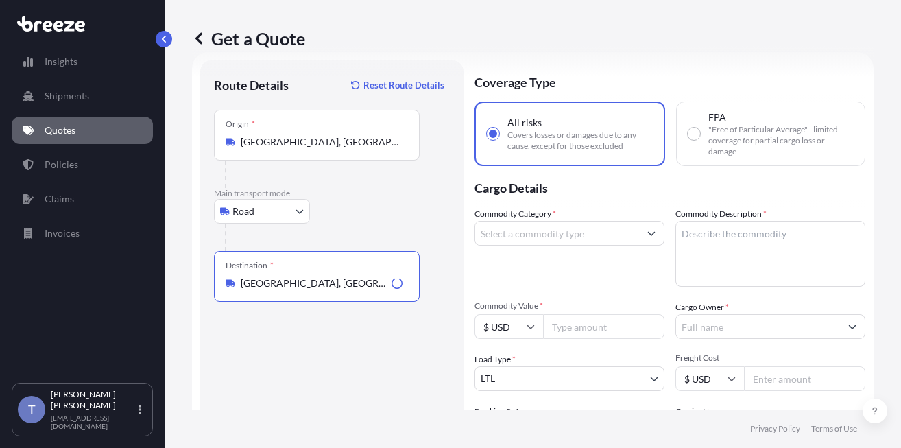
type input "[GEOGRAPHIC_DATA], [GEOGRAPHIC_DATA], [GEOGRAPHIC_DATA]"
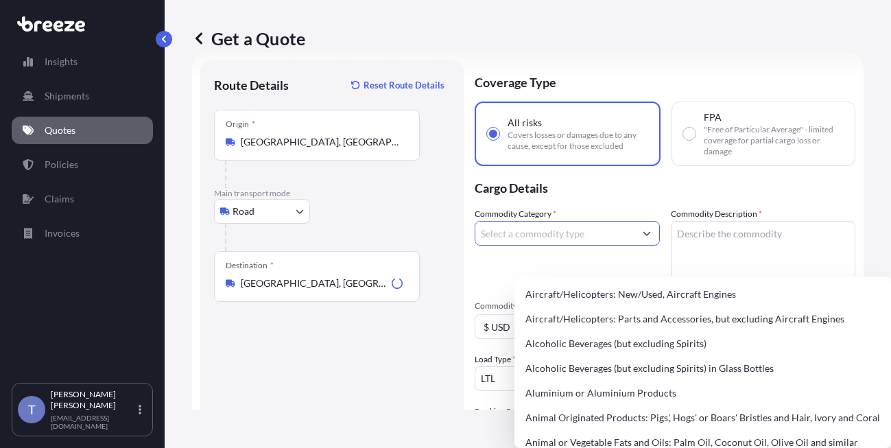
click at [563, 245] on input "Commodity Category *" at bounding box center [554, 233] width 159 height 25
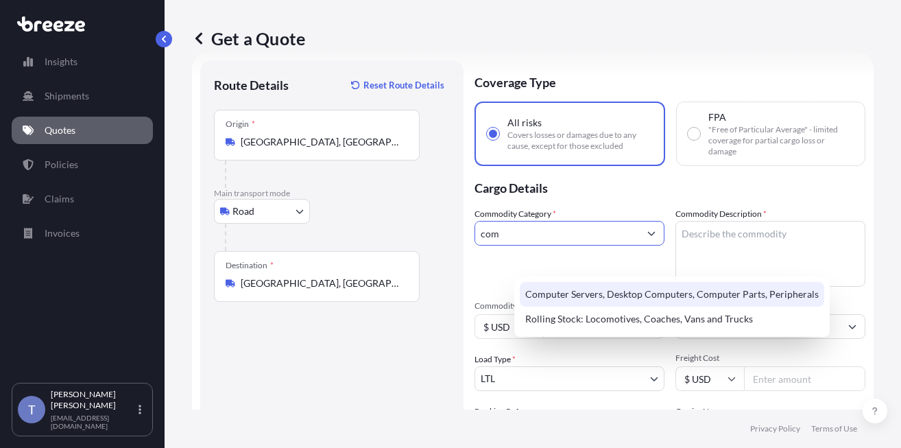
click at [575, 288] on div "Computer Servers, Desktop Computers, Computer Parts, Peripherals" at bounding box center [672, 294] width 304 height 25
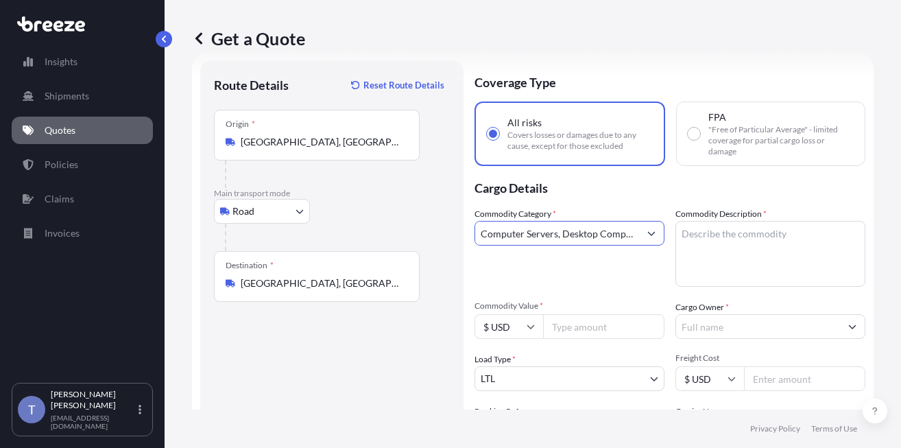
type input "Computer Servers, Desktop Computers, Computer Parts, Peripherals"
click at [849, 332] on div "Commodity Category * Computer Servers, Desktop Computers, Computer Parts, Perip…" at bounding box center [669, 325] width 391 height 236
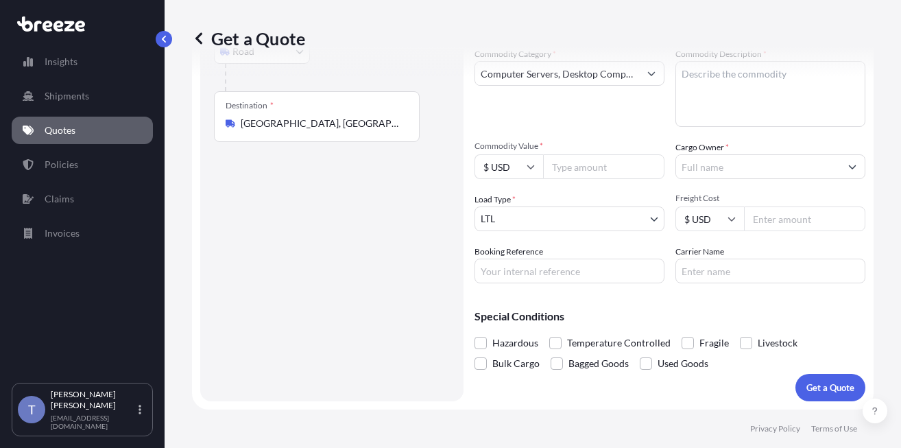
scroll to position [230, 0]
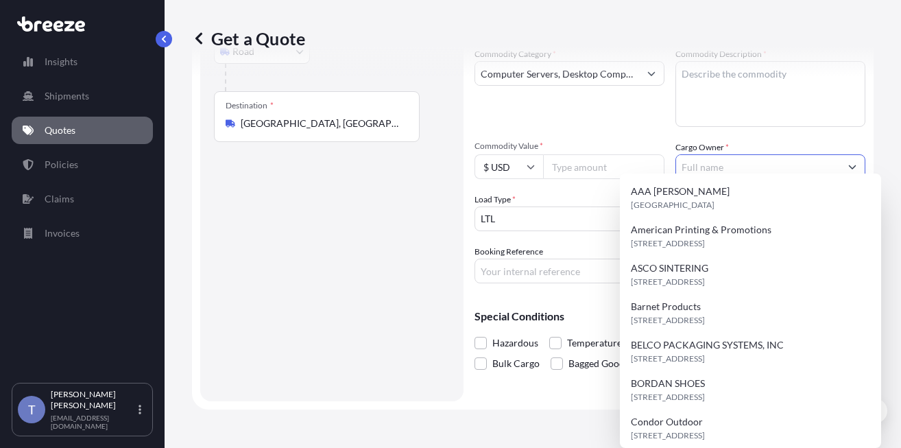
click at [727, 154] on input "Cargo Owner *" at bounding box center [758, 166] width 164 height 25
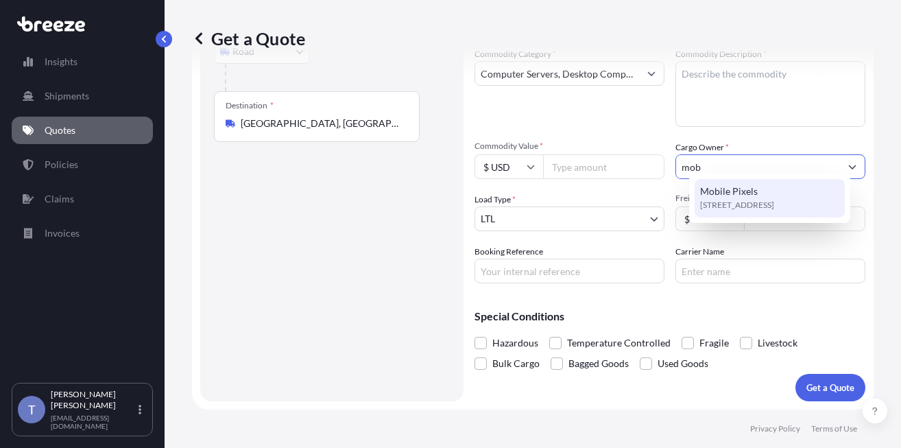
click at [765, 210] on span "[STREET_ADDRESS]" at bounding box center [737, 205] width 74 height 14
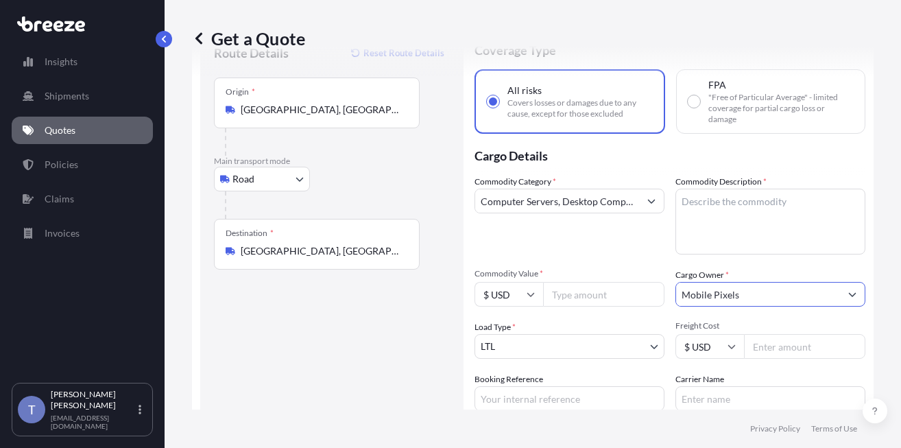
scroll to position [25, 0]
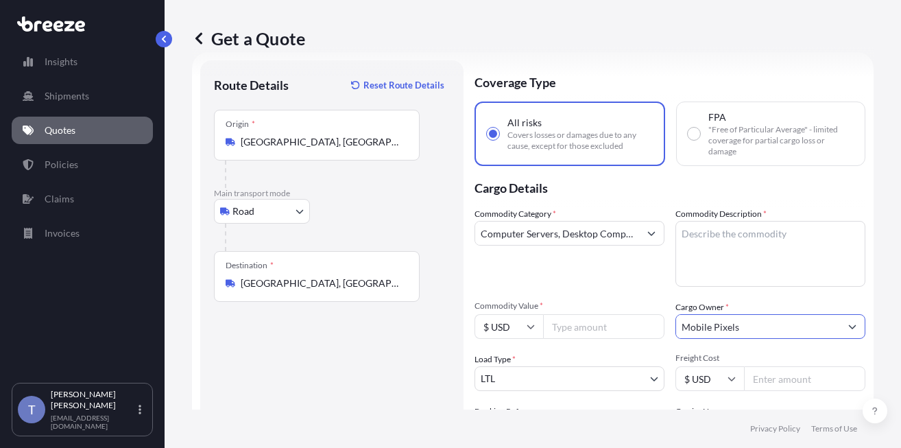
type input "Mobile Pixels"
click at [732, 287] on textarea "Commodity Description *" at bounding box center [770, 254] width 190 height 66
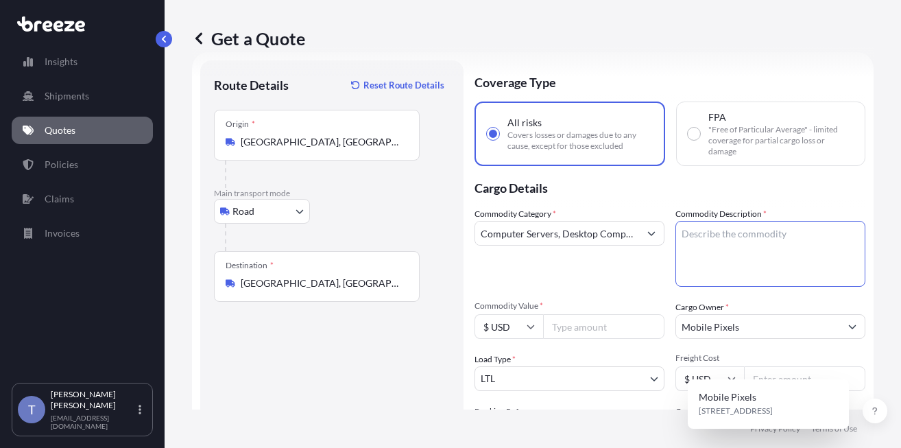
paste textarea "Extended Laptop Monitor"
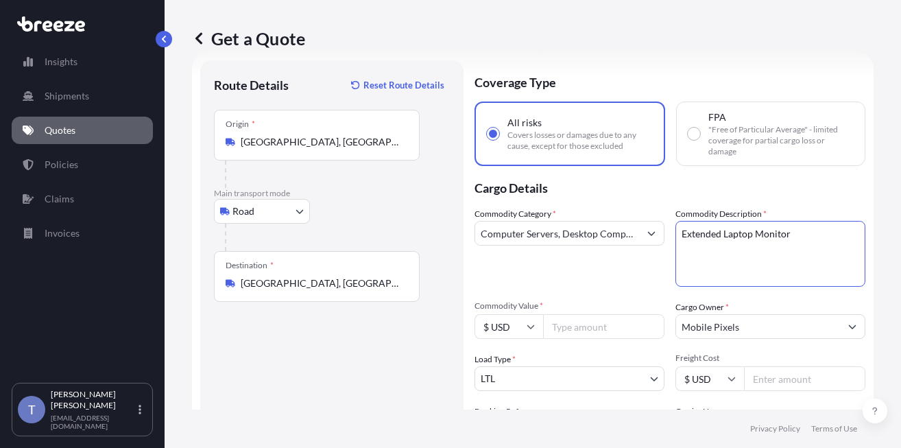
type textarea "Extended Laptop Monitor"
click at [655, 287] on div "Commodity Category * Computer Servers, Desktop Computers, Computer Parts, Perip…" at bounding box center [569, 247] width 190 height 80
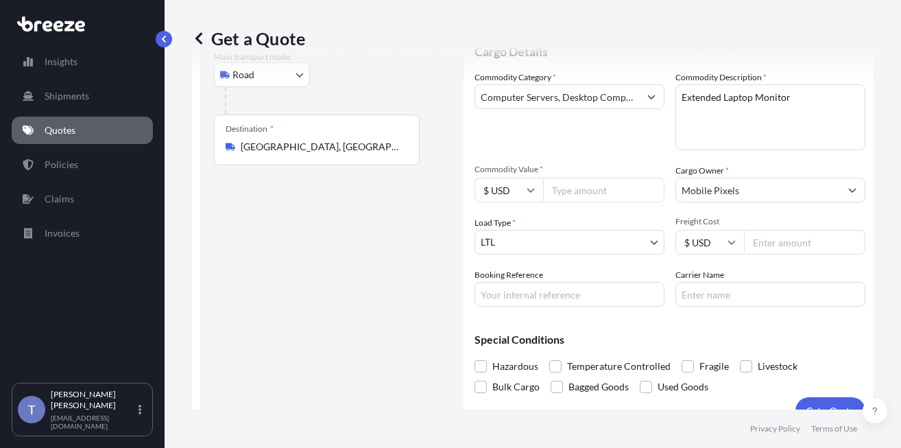
scroll to position [162, 0]
drag, startPoint x: 618, startPoint y: 165, endPoint x: 613, endPoint y: 182, distance: 17.3
click at [618, 149] on div "Commodity Category * Computer Servers, Desktop Computers, Computer Parts, Perip…" at bounding box center [569, 110] width 190 height 80
click at [599, 202] on input "Commodity Value *" at bounding box center [603, 189] width 121 height 25
paste input "7627.81"
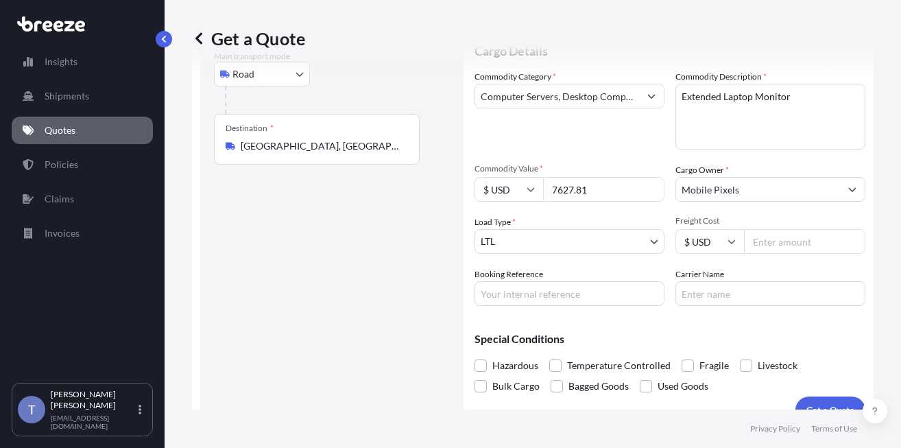
type input "7627.81"
click at [624, 306] on input "Booking Reference" at bounding box center [569, 293] width 190 height 25
type input "124374754"
click at [738, 306] on input "Carrier Name" at bounding box center [770, 293] width 190 height 25
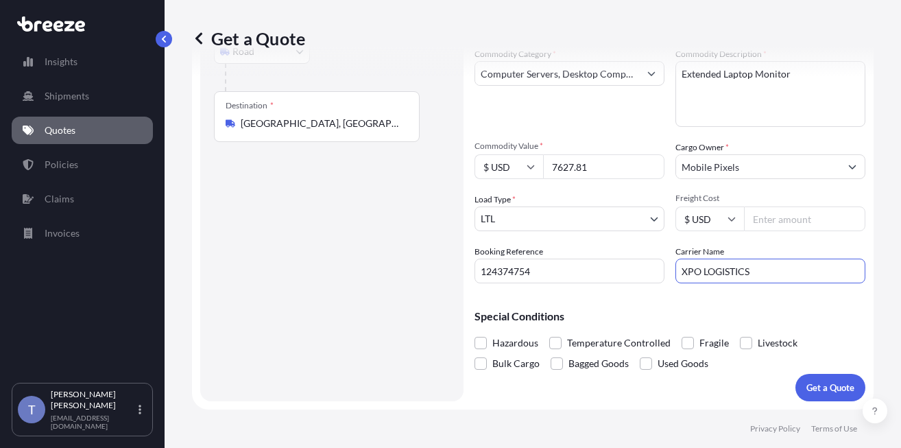
scroll to position [245, 0]
click at [747, 258] on input "XPO LOGISTICS" at bounding box center [770, 270] width 190 height 25
type input "EDI EXPRESS"
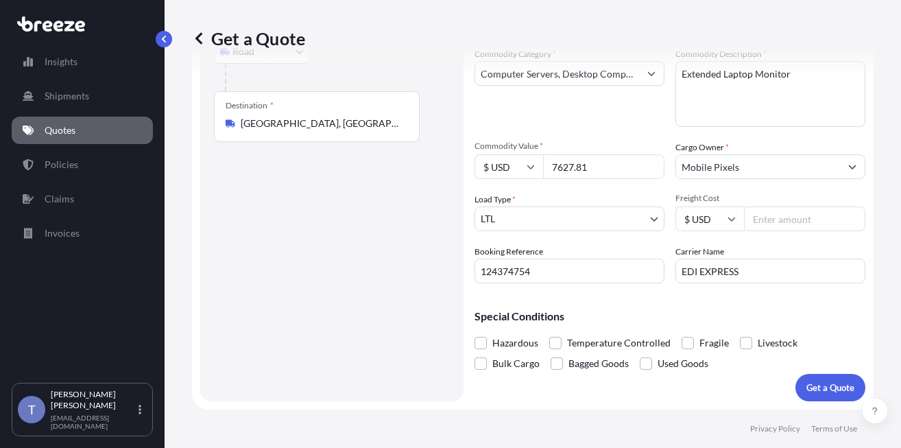
click at [772, 206] on input "Freight Cost" at bounding box center [804, 218] width 121 height 25
type input "437.74"
click at [694, 337] on span at bounding box center [688, 343] width 12 height 12
click at [682, 333] on input "Fragile" at bounding box center [682, 333] width 0 height 0
click at [817, 381] on p "Get a Quote" at bounding box center [830, 388] width 48 height 14
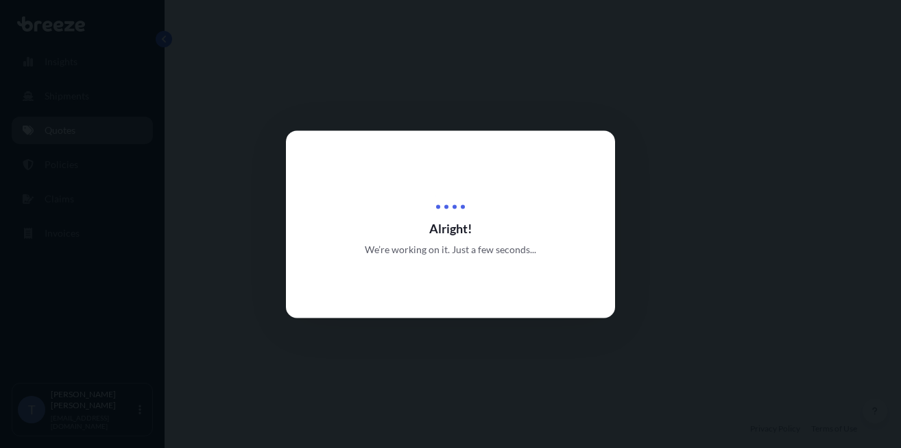
select select "Road"
select select "1"
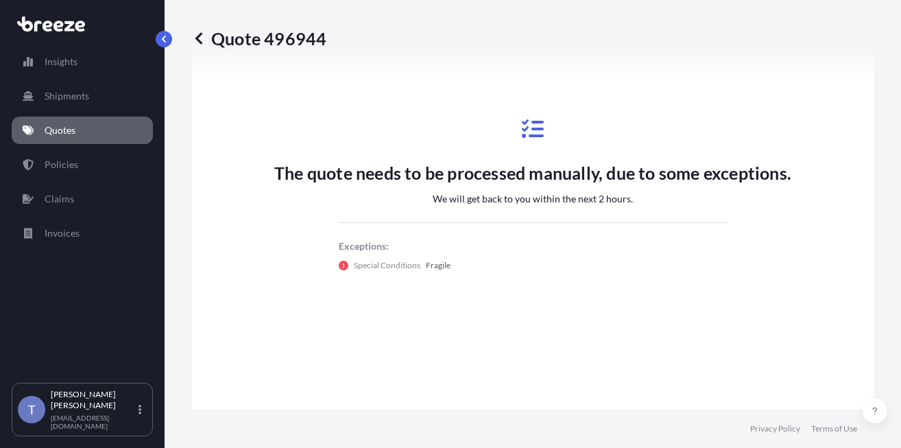
scroll to position [588, 0]
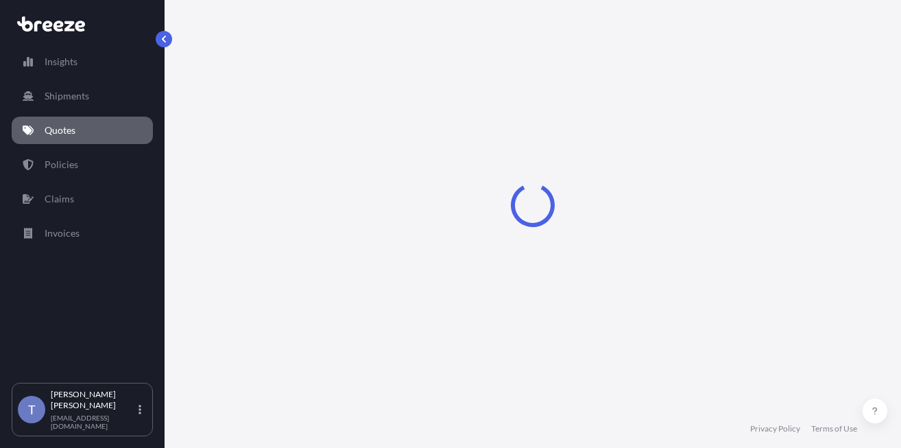
select select "Road"
select select "1"
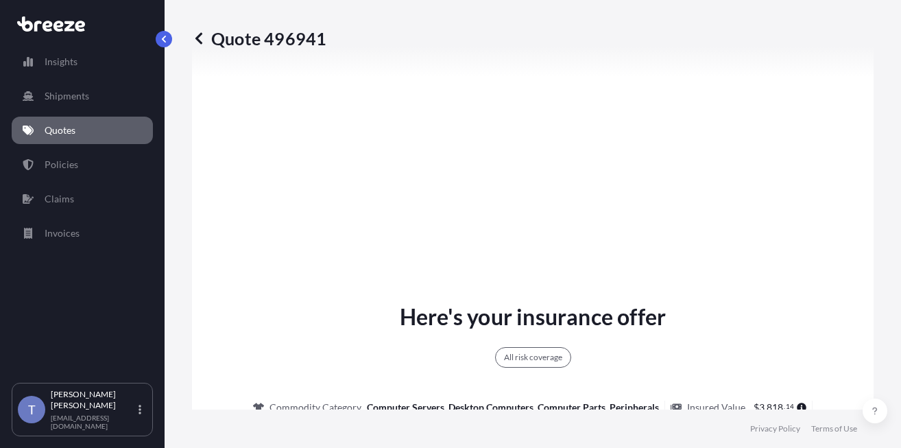
scroll to position [588, 0]
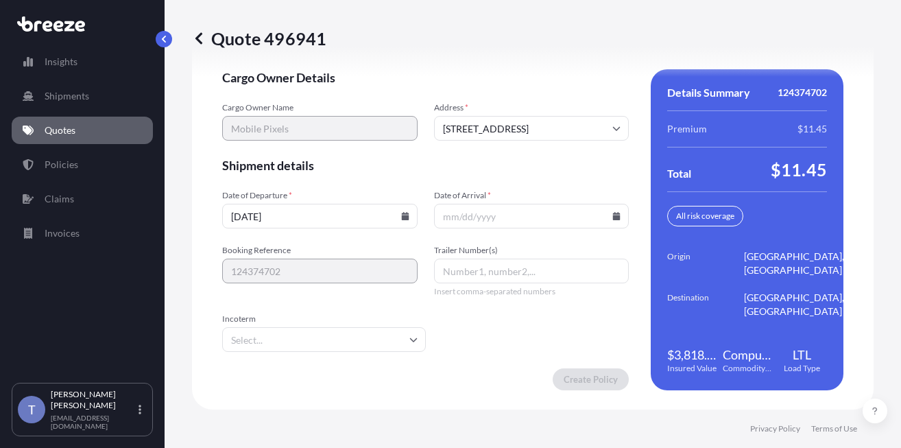
scroll to position [2273, 0]
click at [410, 228] on input "[DATE]" at bounding box center [319, 216] width 195 height 25
click at [402, 228] on div "[DATE]" at bounding box center [319, 216] width 195 height 25
click at [404, 228] on input "[DATE]" at bounding box center [319, 216] width 195 height 25
click at [402, 220] on icon at bounding box center [405, 216] width 8 height 8
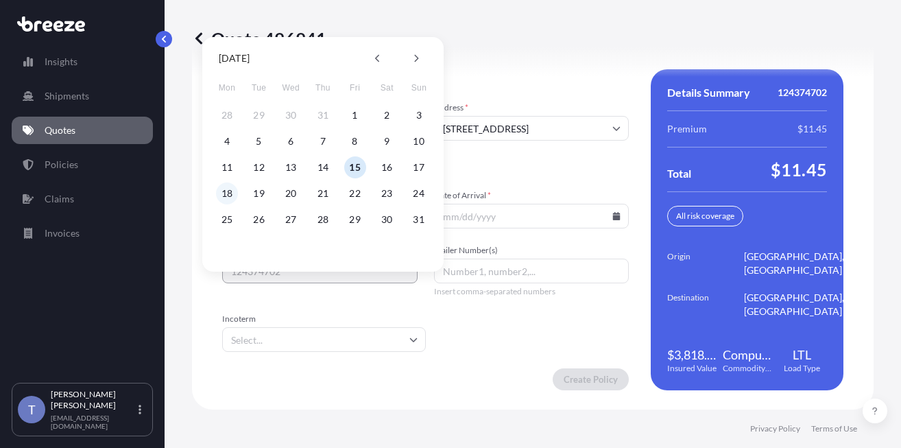
click at [228, 193] on button "18" at bounding box center [227, 193] width 22 height 22
type input "08/18/2025"
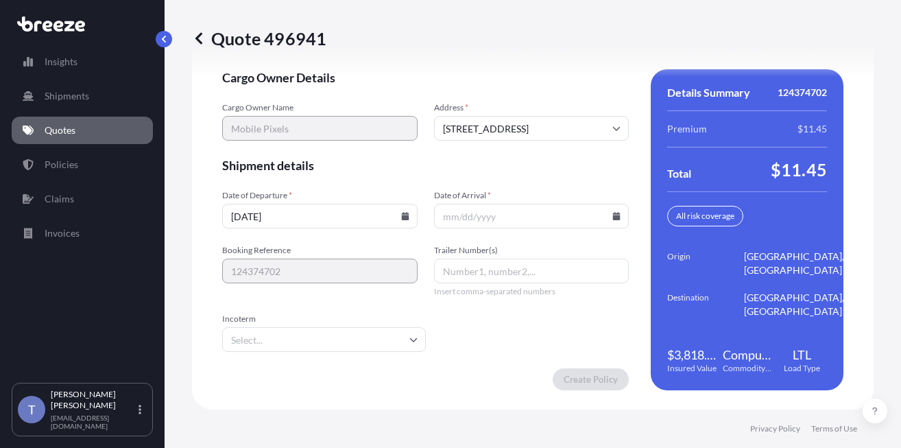
click at [618, 228] on input "Date of Arrival *" at bounding box center [531, 216] width 195 height 25
click at [611, 228] on input "Date of Arrival *" at bounding box center [531, 216] width 195 height 25
click at [613, 220] on icon at bounding box center [617, 216] width 8 height 8
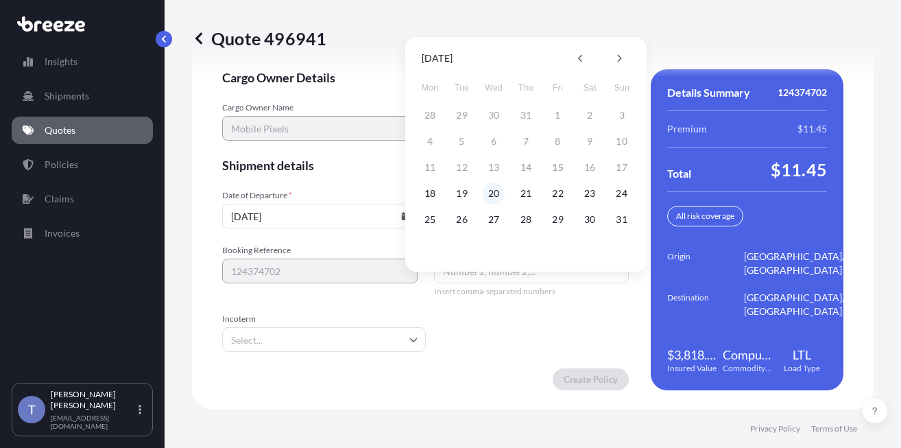
click at [494, 200] on button "20" at bounding box center [494, 193] width 22 height 22
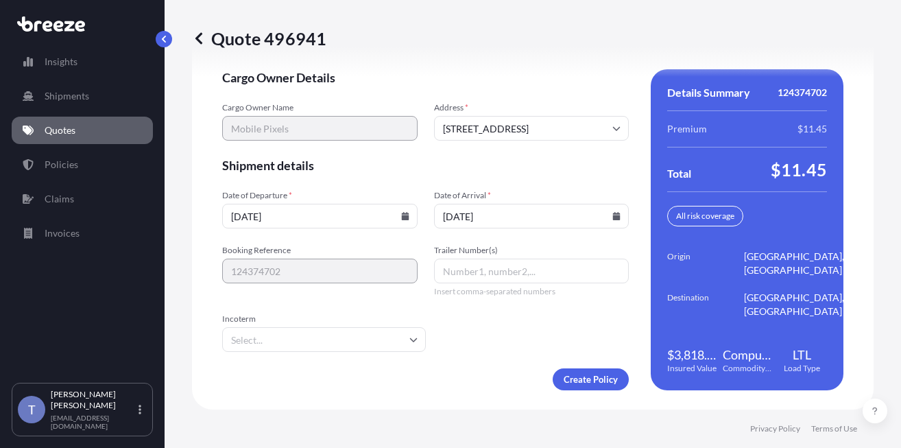
type input "08/20/2025"
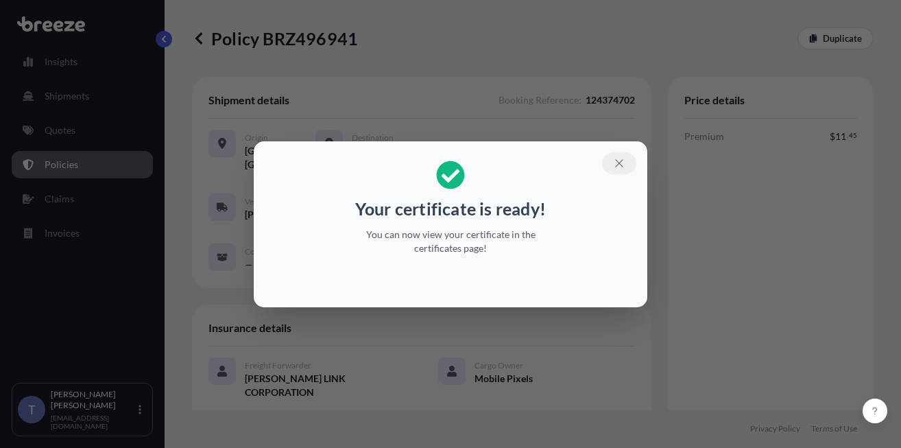
click at [625, 157] on icon "button" at bounding box center [619, 163] width 12 height 12
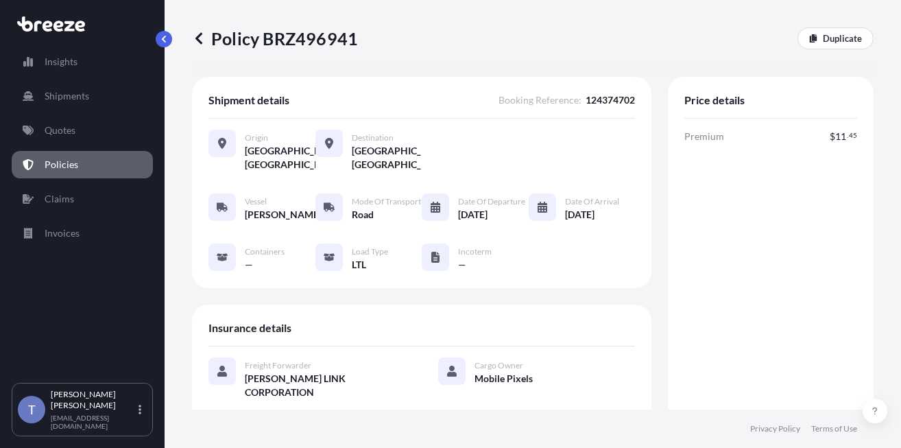
click at [368, 43] on div "Policy BRZ496941 Duplicate" at bounding box center [533, 38] width 682 height 22
drag, startPoint x: 365, startPoint y: 45, endPoint x: 298, endPoint y: 45, distance: 67.2
click at [298, 45] on div "Policy BRZ496941 Duplicate" at bounding box center [533, 38] width 682 height 22
click at [285, 49] on p "Policy BRZ496941" at bounding box center [275, 38] width 166 height 22
drag, startPoint x: 269, startPoint y: 44, endPoint x: 361, endPoint y: 42, distance: 91.9
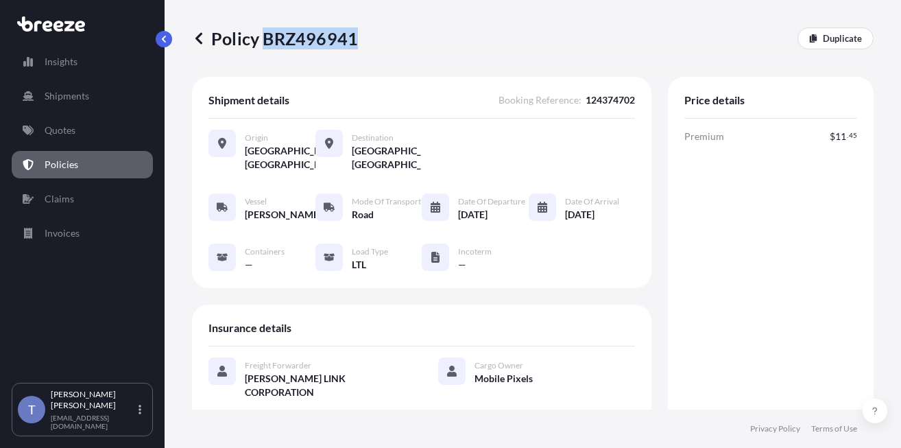
click at [358, 42] on p "Policy BRZ496941" at bounding box center [275, 38] width 166 height 22
copy p "BRZ496941"
click at [718, 46] on div "Policy BRZ496941 Duplicate" at bounding box center [533, 38] width 682 height 22
click at [734, 232] on div "Premium $ 11 . 45 Total $ 11 . 45" at bounding box center [770, 340] width 173 height 420
click at [723, 224] on div "Premium $ 11 . 45 Total $ 11 . 45" at bounding box center [770, 340] width 173 height 420
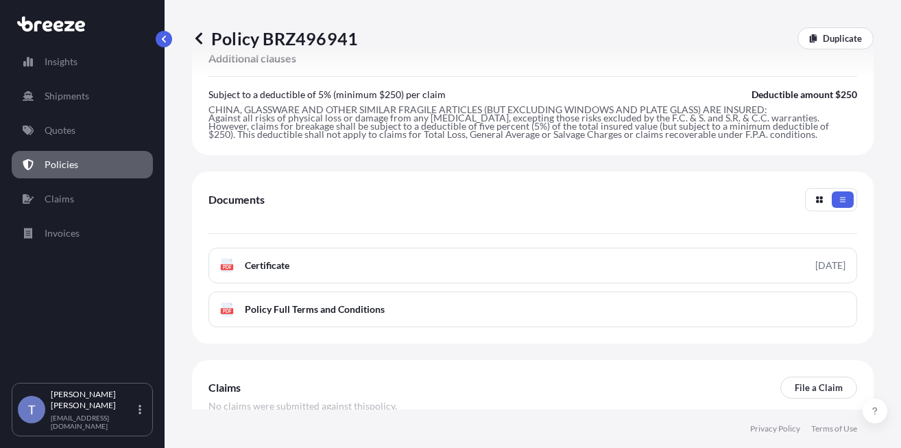
scroll to position [548, 0]
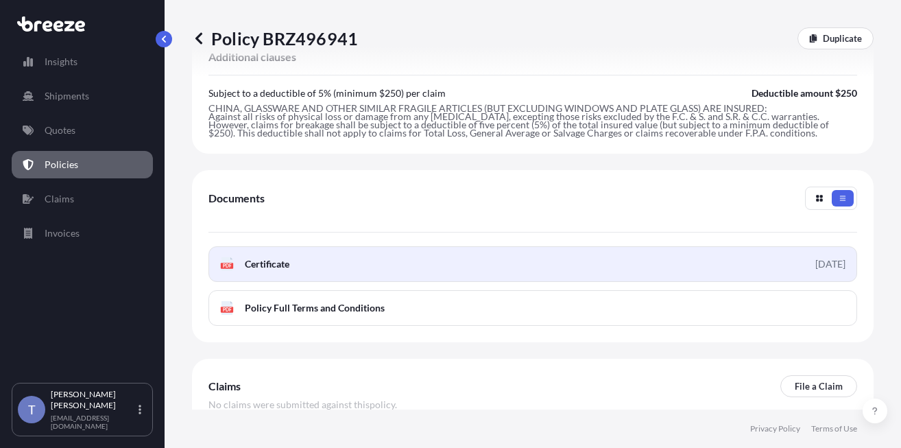
click at [577, 282] on link "PDF Certificate 2025-08-15" at bounding box center [532, 264] width 649 height 36
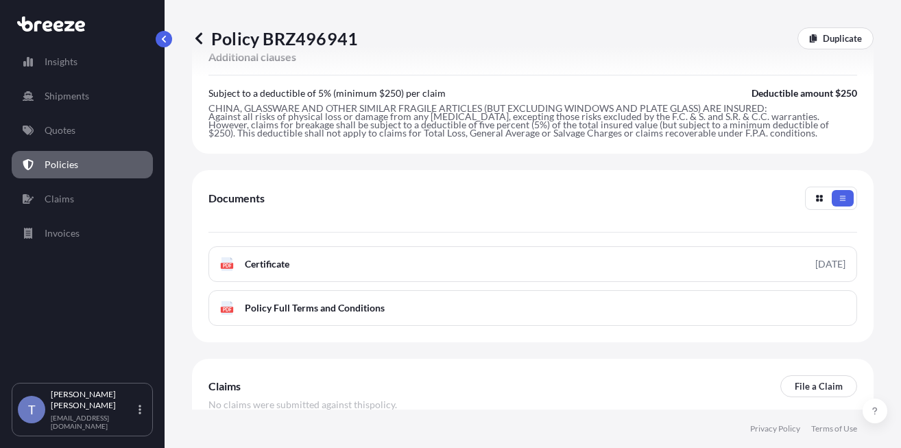
click at [556, 75] on div "Additional clauses" at bounding box center [532, 62] width 649 height 25
